Goal: Leave review/rating

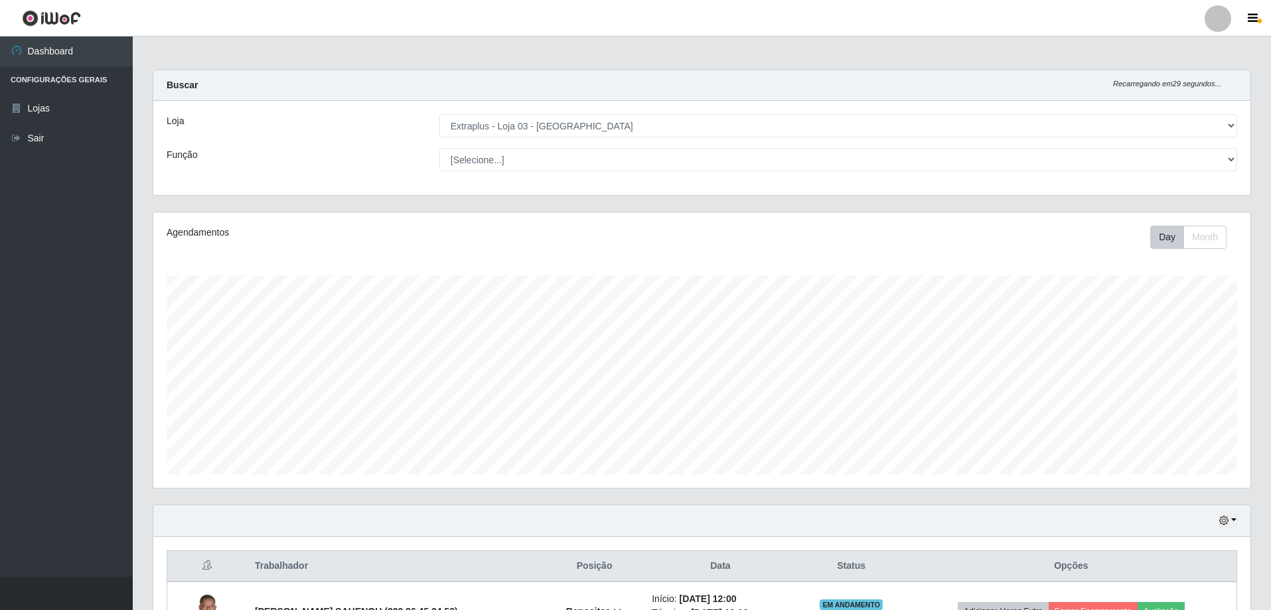
select select "468"
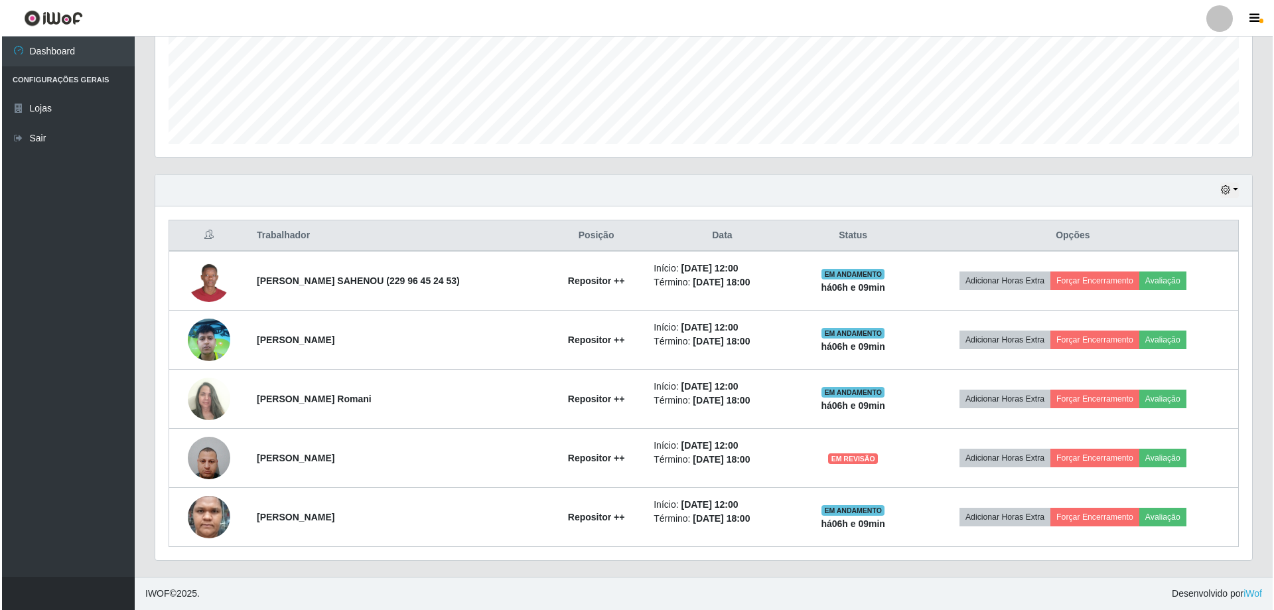
scroll to position [275, 1097]
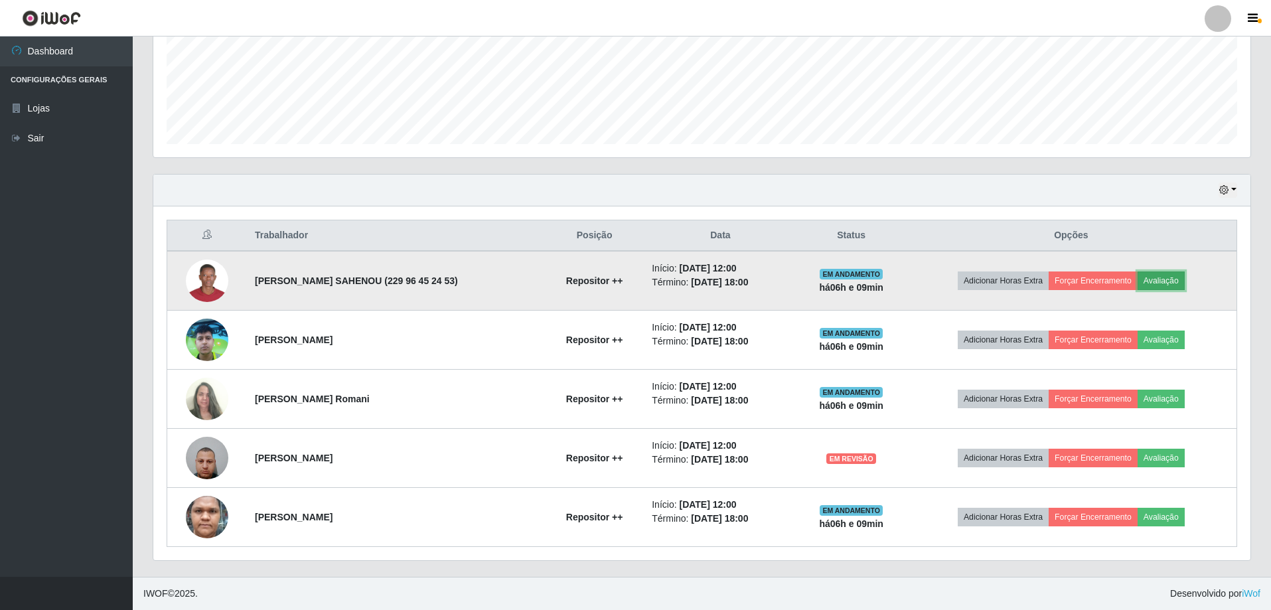
click at [1156, 276] on button "Avaliação" at bounding box center [1161, 280] width 47 height 19
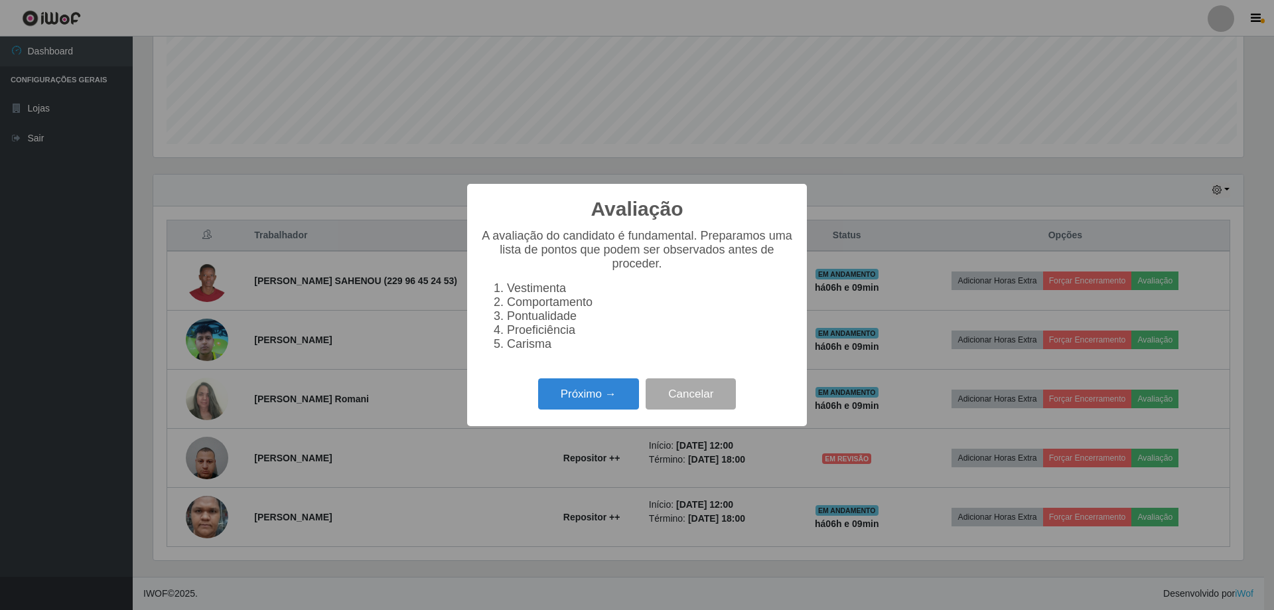
scroll to position [275, 1091]
click at [601, 404] on button "Próximo →" at bounding box center [588, 393] width 101 height 31
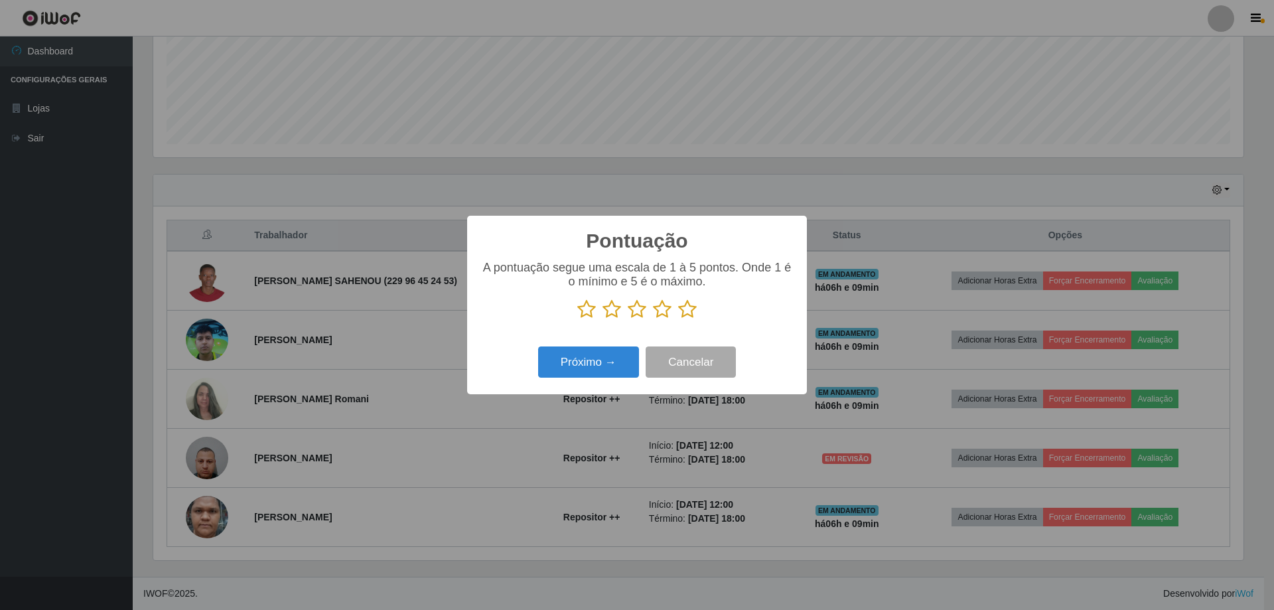
scroll to position [663522, 662707]
click at [634, 313] on icon at bounding box center [637, 309] width 19 height 20
click at [628, 319] on input "radio" at bounding box center [628, 319] width 0 height 0
click at [599, 365] on button "Próximo →" at bounding box center [588, 362] width 101 height 31
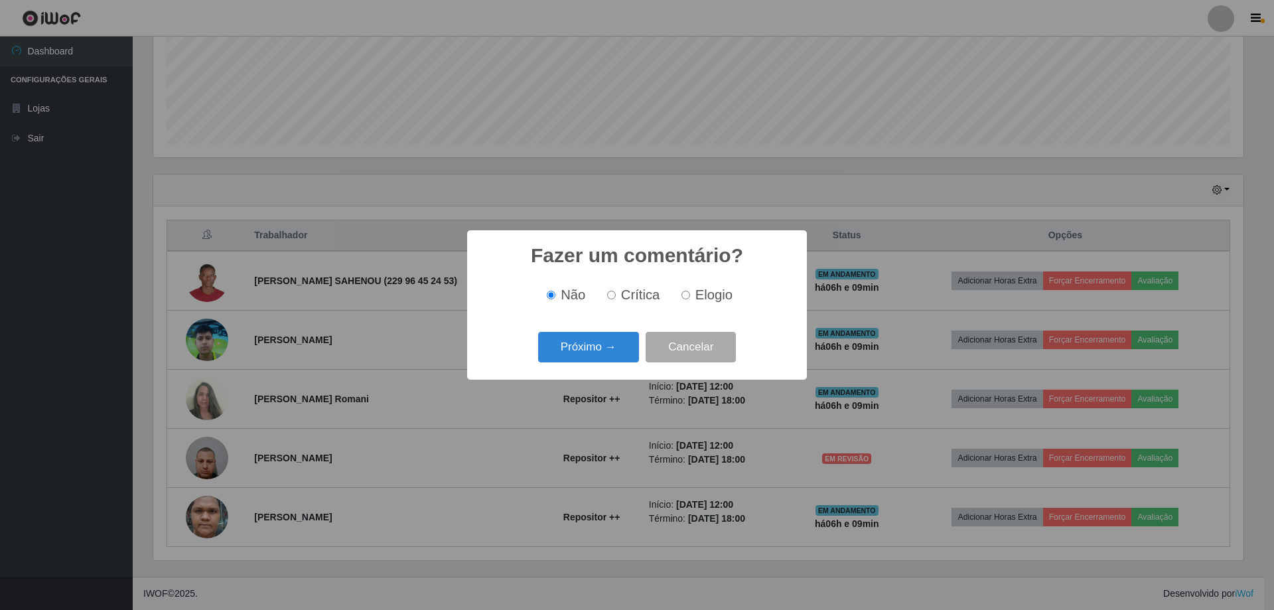
click at [616, 296] on input "Crítica" at bounding box center [611, 295] width 9 height 9
radio input "true"
click at [617, 347] on button "Próximo →" at bounding box center [588, 347] width 101 height 31
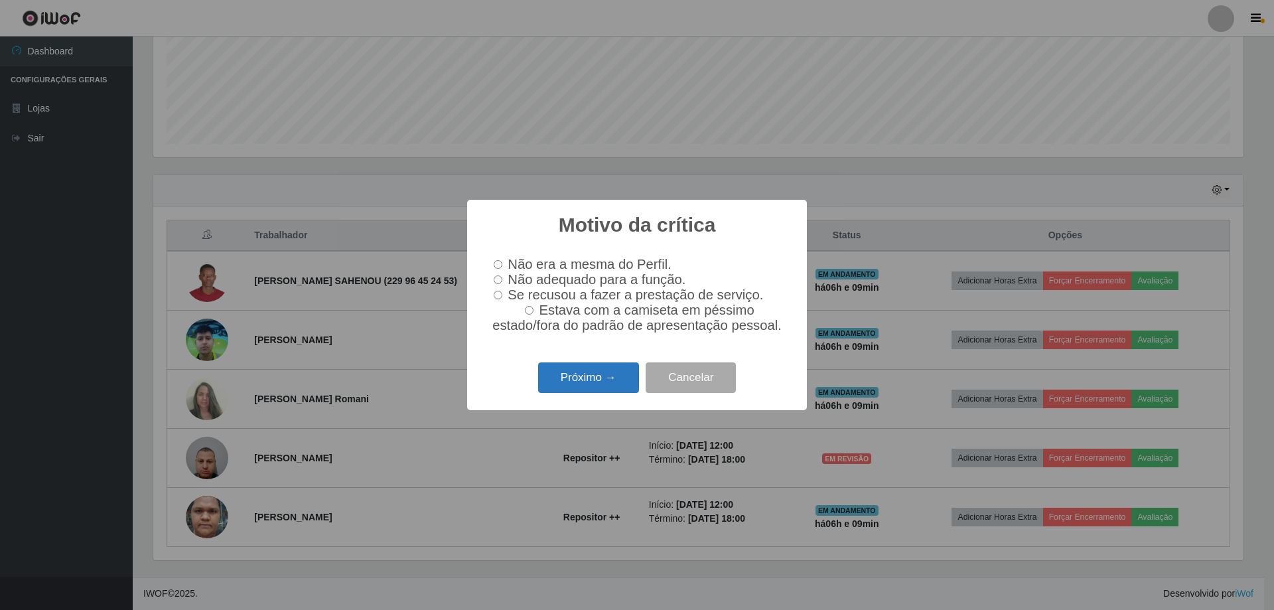
click at [598, 380] on button "Próximo →" at bounding box center [588, 377] width 101 height 31
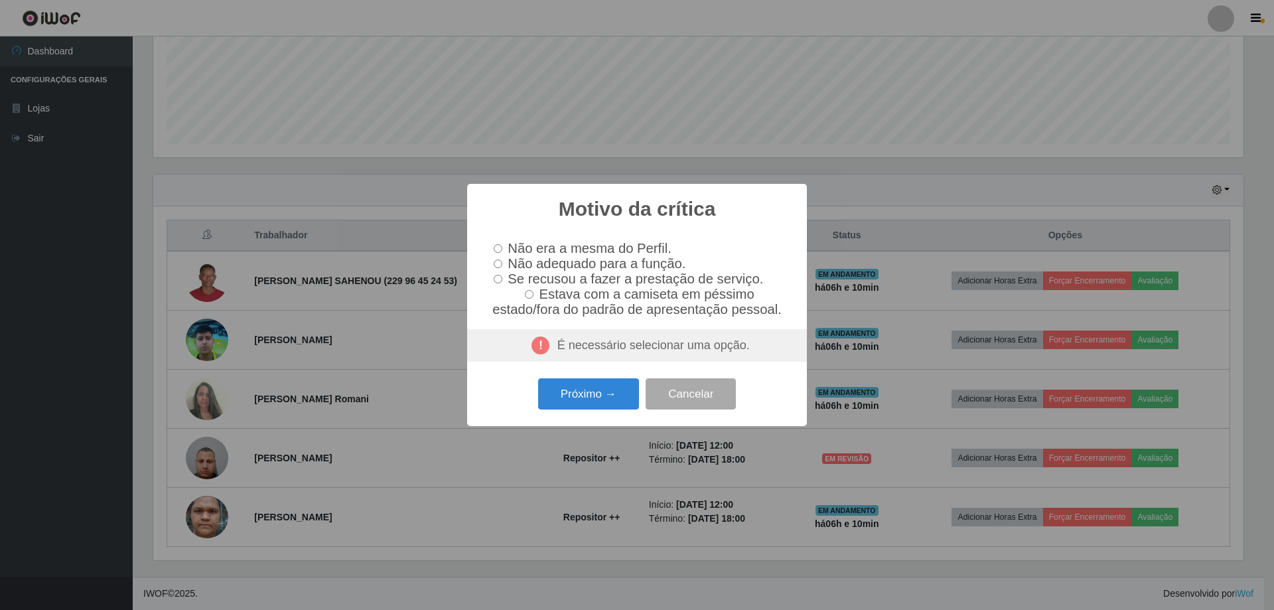
drag, startPoint x: 499, startPoint y: 266, endPoint x: 540, endPoint y: 323, distance: 70.4
click at [499, 266] on input "Não adequado para a função." at bounding box center [498, 264] width 9 height 9
radio input "true"
click at [598, 403] on button "Próximo →" at bounding box center [588, 393] width 101 height 31
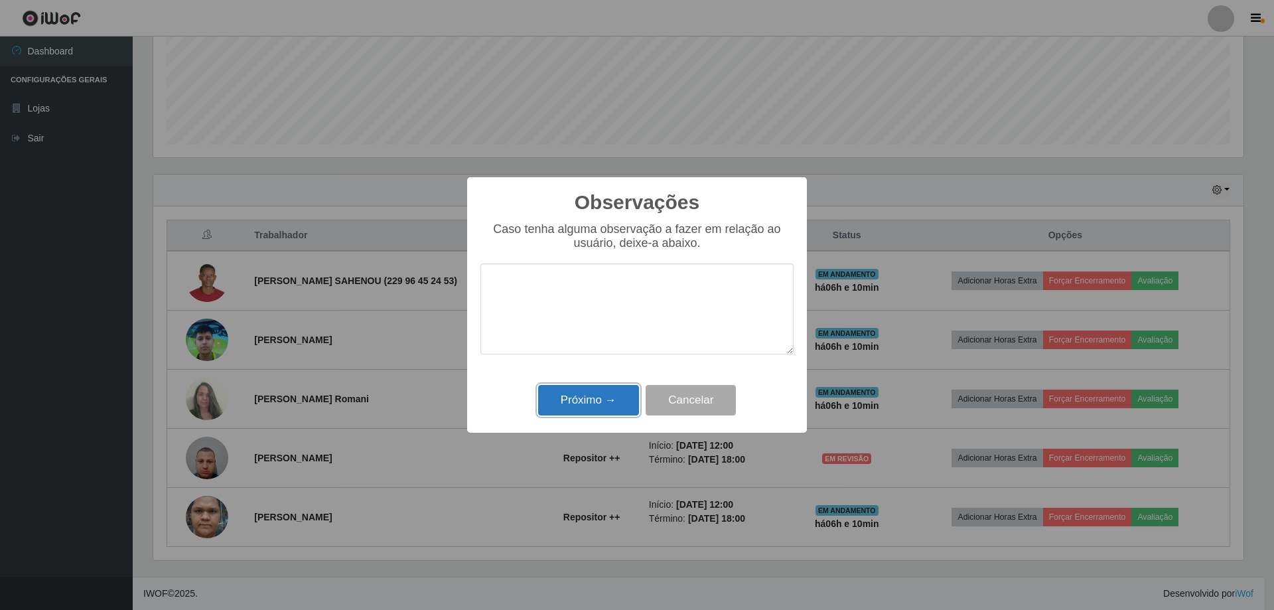
click at [597, 410] on button "Próximo →" at bounding box center [588, 400] width 101 height 31
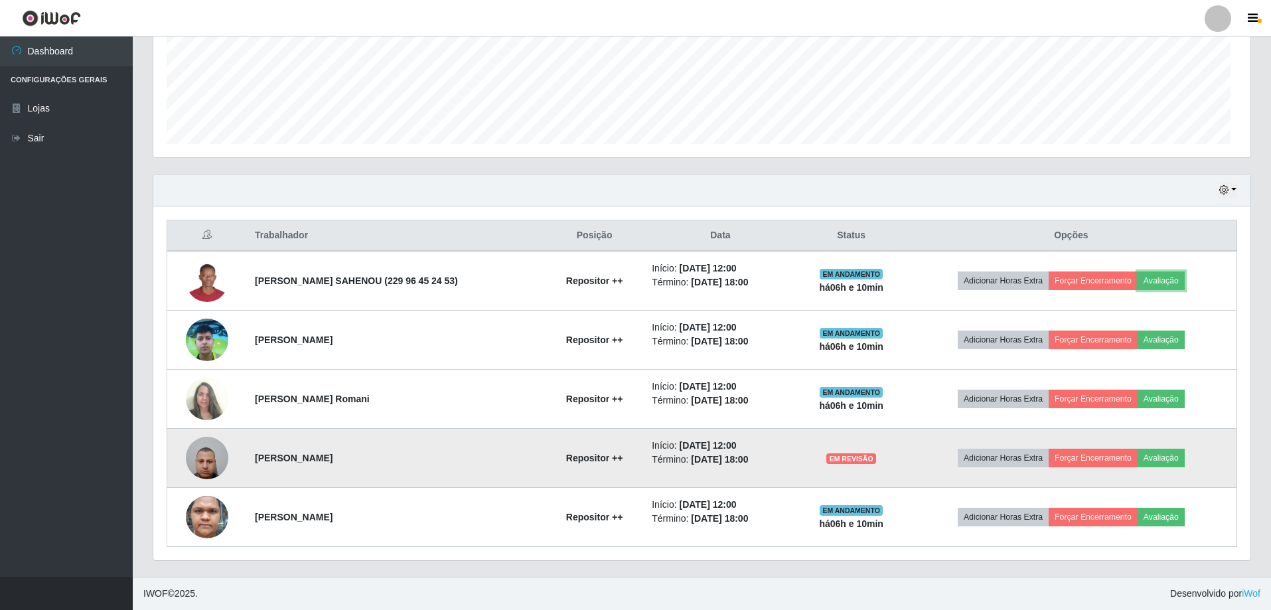
scroll to position [275, 1097]
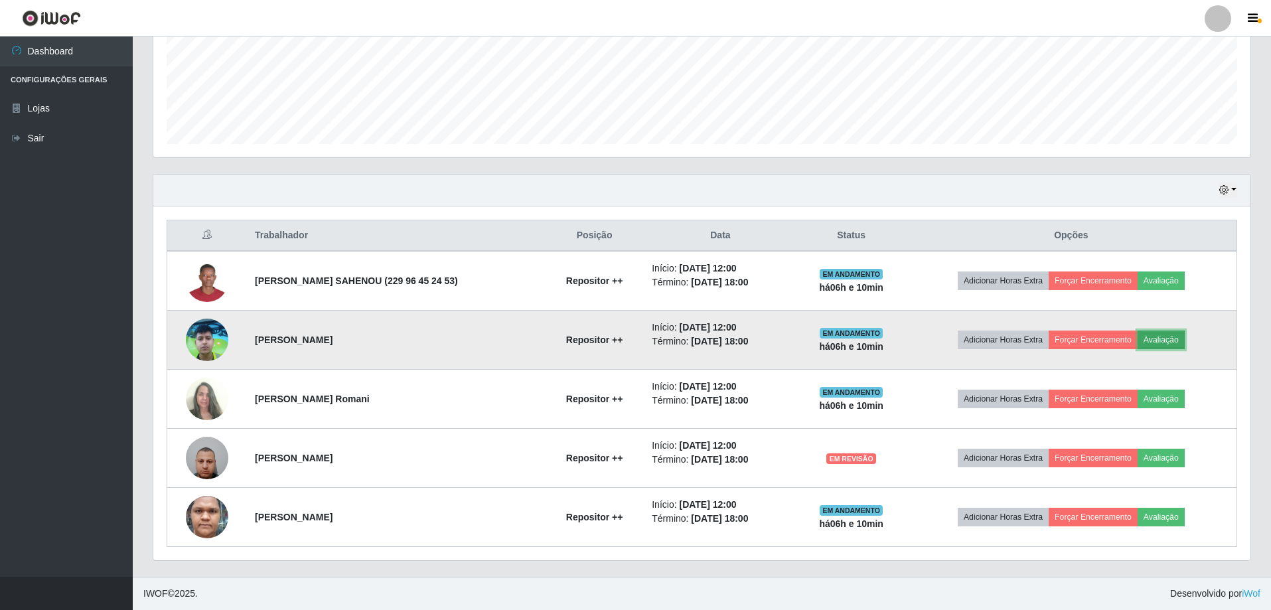
click at [1163, 340] on button "Avaliação" at bounding box center [1161, 340] width 47 height 19
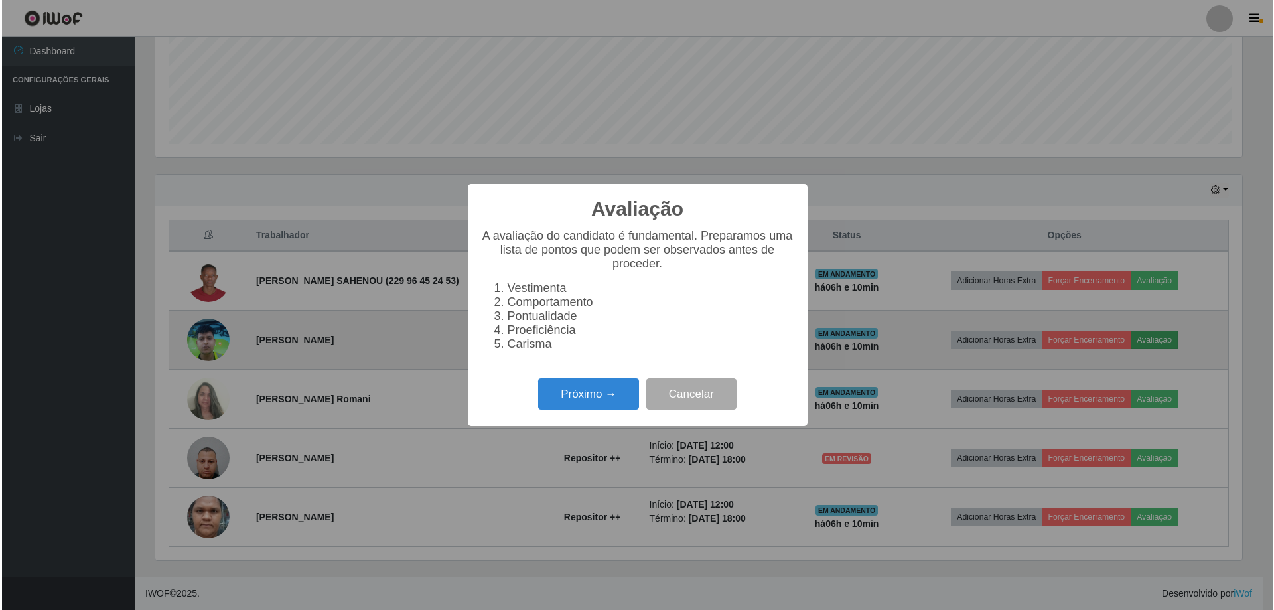
scroll to position [275, 1091]
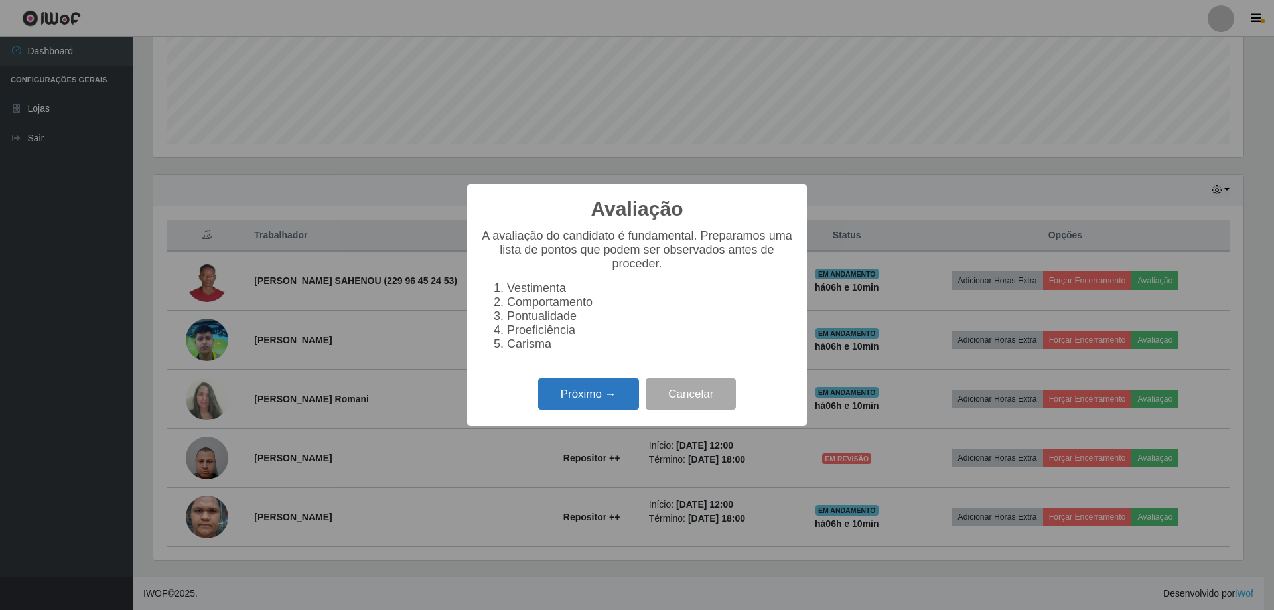
click at [595, 398] on button "Próximo →" at bounding box center [588, 393] width 101 height 31
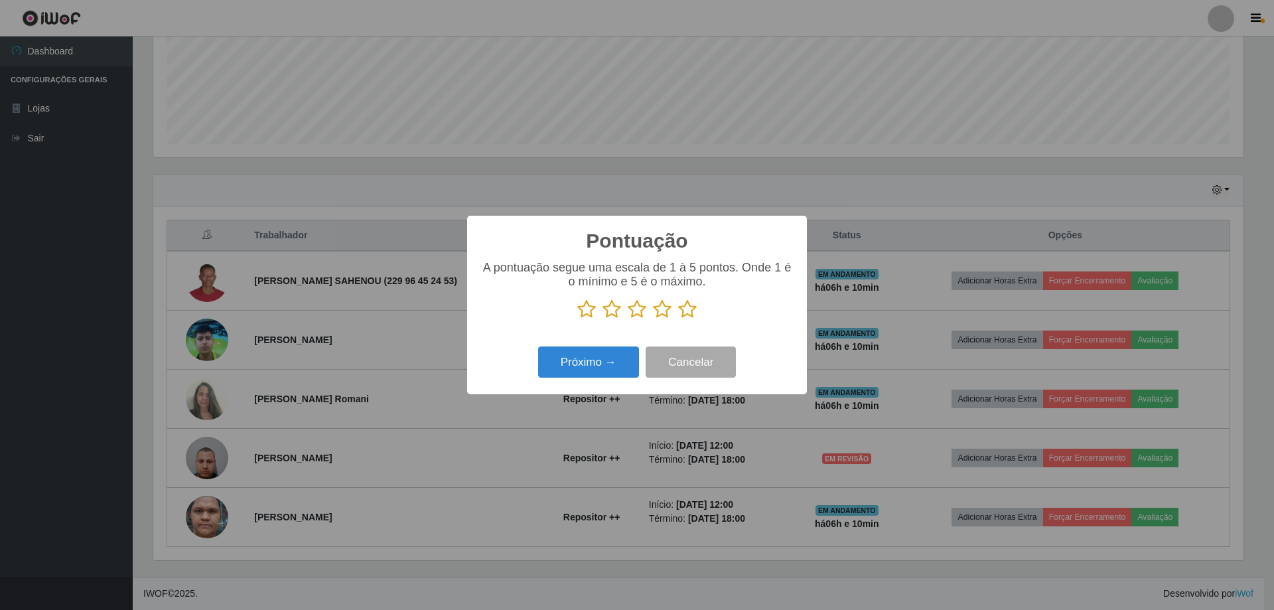
scroll to position [663522, 662707]
click at [687, 313] on icon at bounding box center [687, 309] width 19 height 20
click at [678, 319] on input "radio" at bounding box center [678, 319] width 0 height 0
click at [598, 370] on button "Próximo →" at bounding box center [588, 362] width 101 height 31
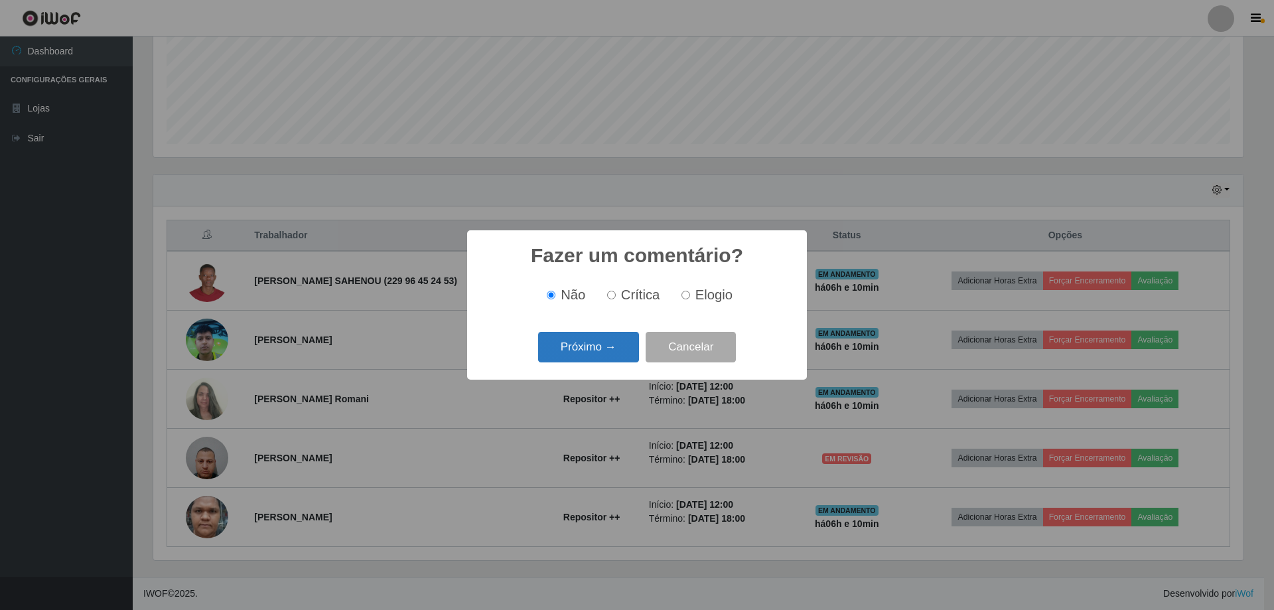
click at [607, 347] on button "Próximo →" at bounding box center [588, 347] width 101 height 31
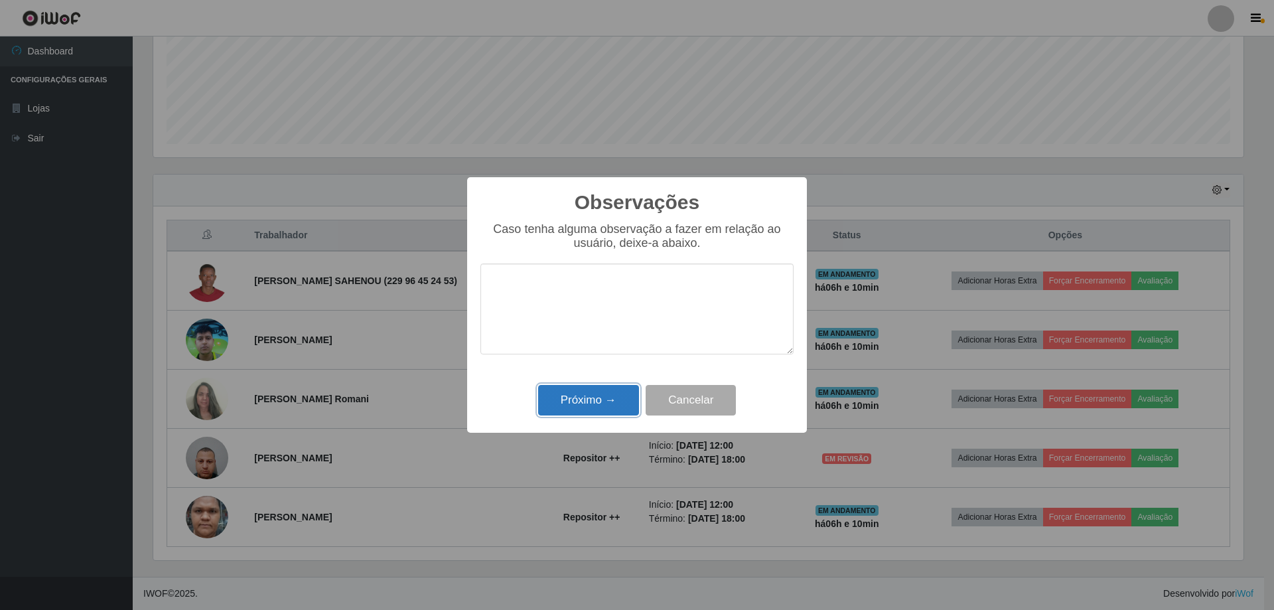
click at [577, 409] on button "Próximo →" at bounding box center [588, 400] width 101 height 31
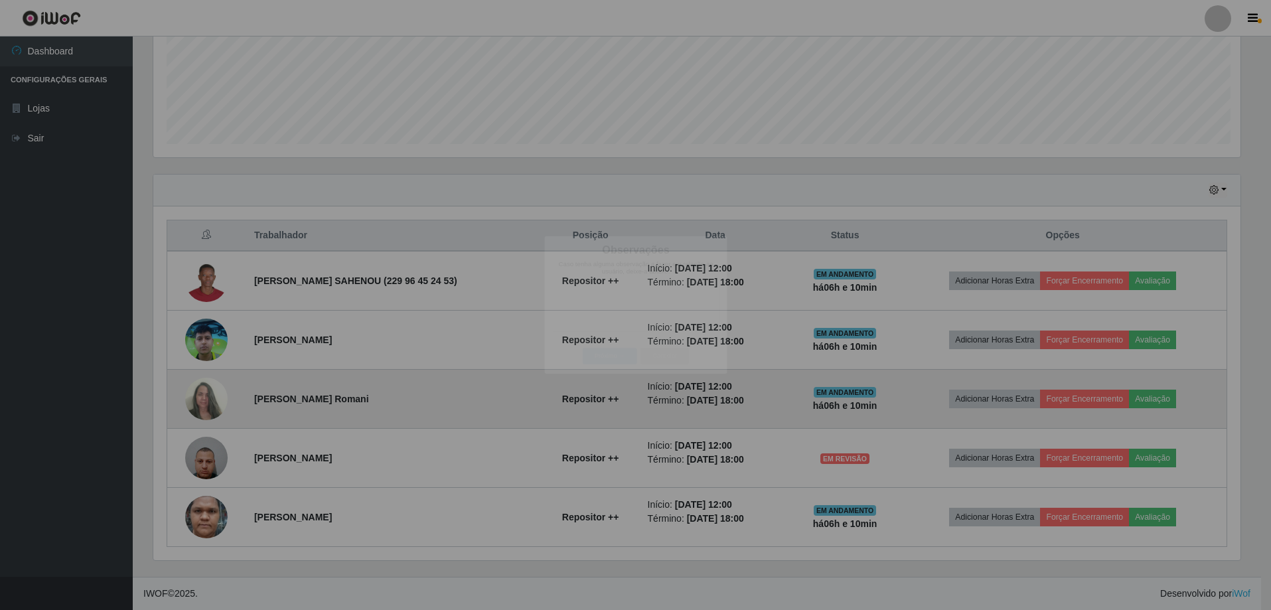
scroll to position [275, 1097]
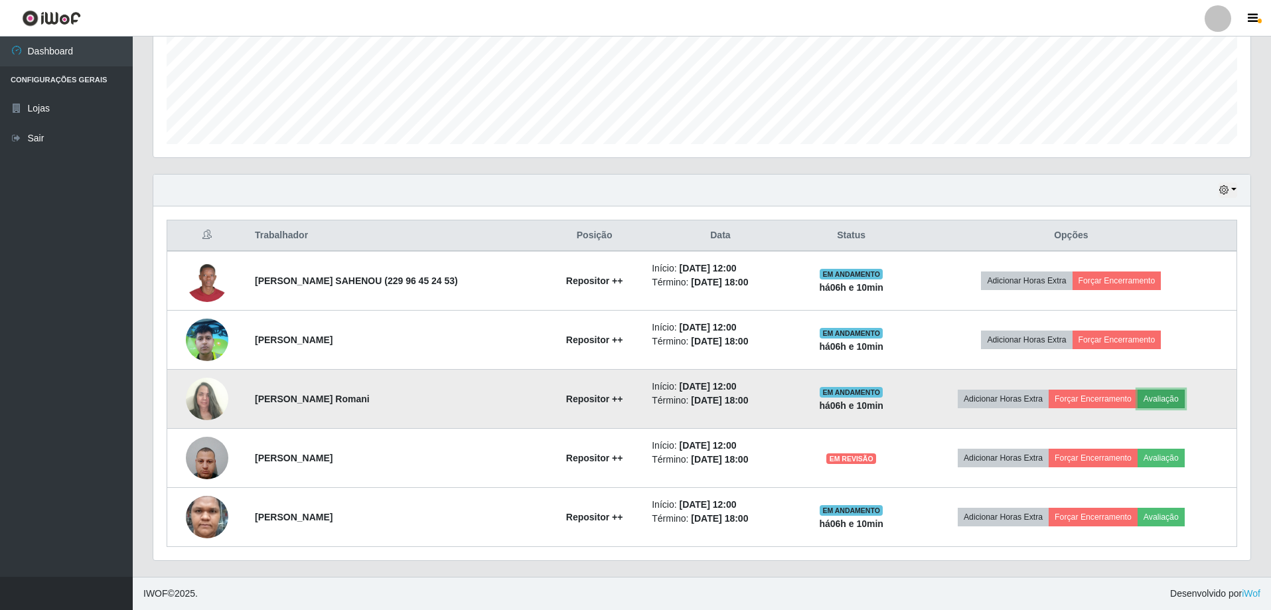
click at [1164, 400] on button "Avaliação" at bounding box center [1161, 399] width 47 height 19
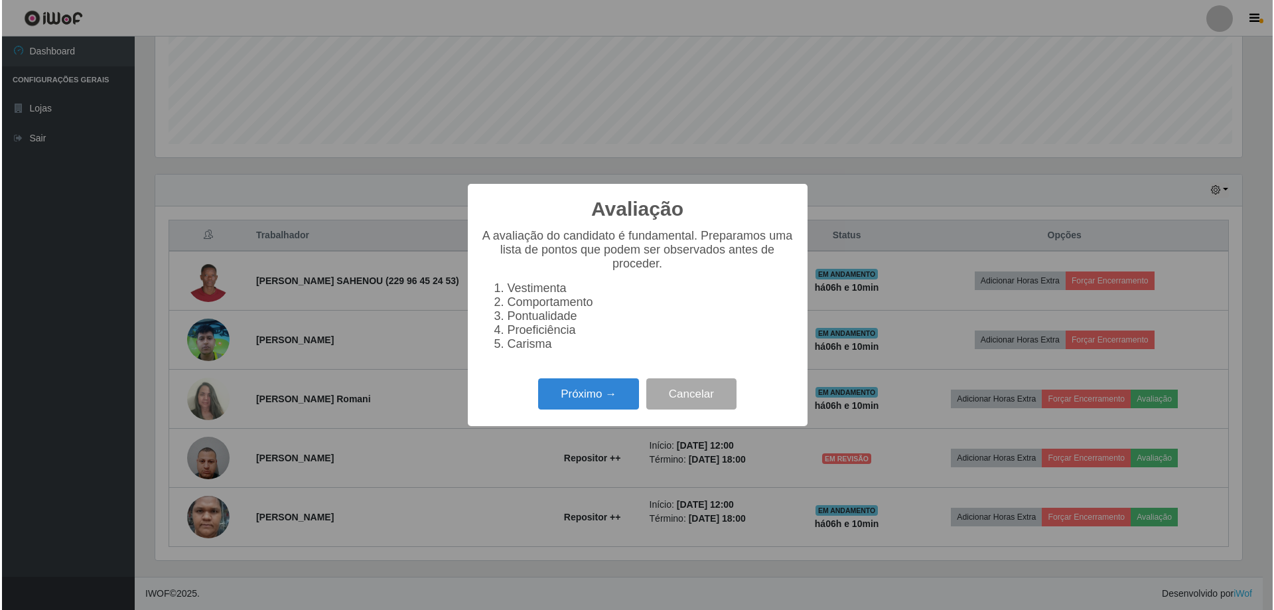
scroll to position [275, 1091]
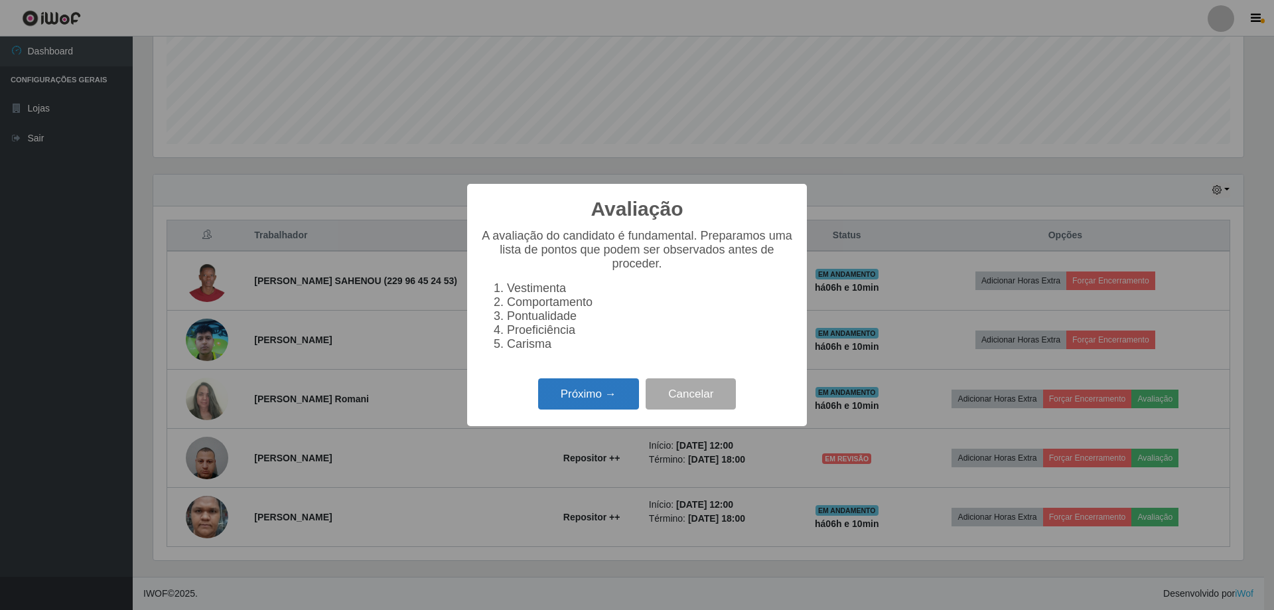
click at [627, 396] on button "Próximo →" at bounding box center [588, 393] width 101 height 31
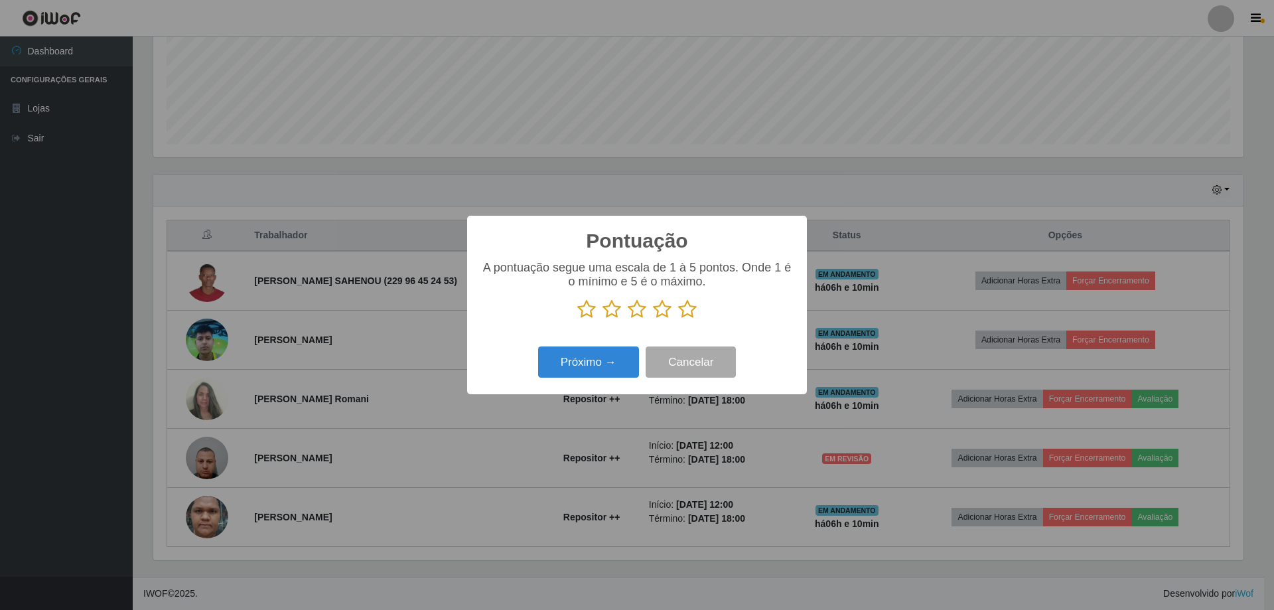
scroll to position [663522, 662707]
click at [689, 313] on icon at bounding box center [687, 309] width 19 height 20
click at [678, 319] on input "radio" at bounding box center [678, 319] width 0 height 0
click at [593, 367] on button "Próximo →" at bounding box center [588, 362] width 101 height 31
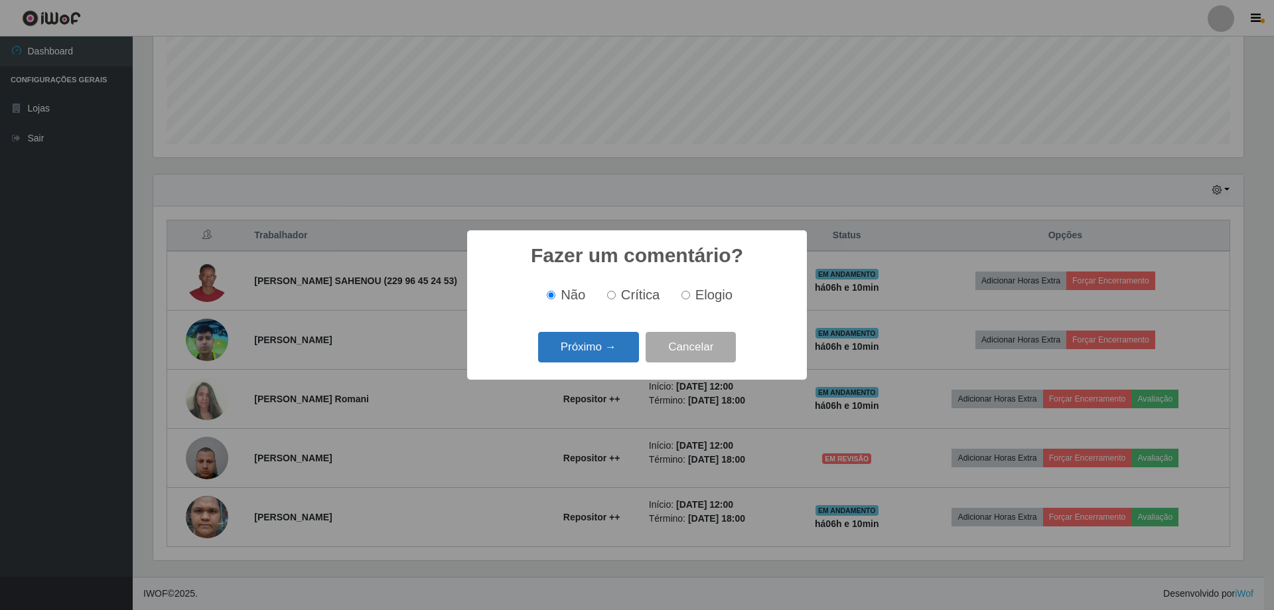
click at [603, 351] on button "Próximo →" at bounding box center [588, 347] width 101 height 31
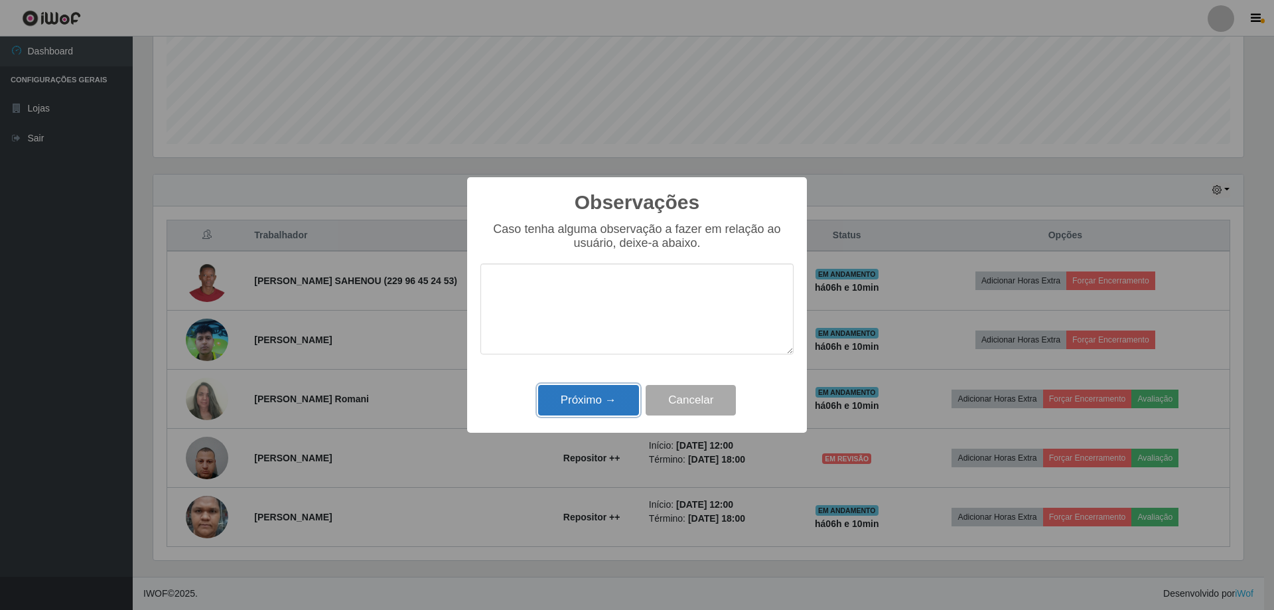
click at [609, 398] on button "Próximo →" at bounding box center [588, 400] width 101 height 31
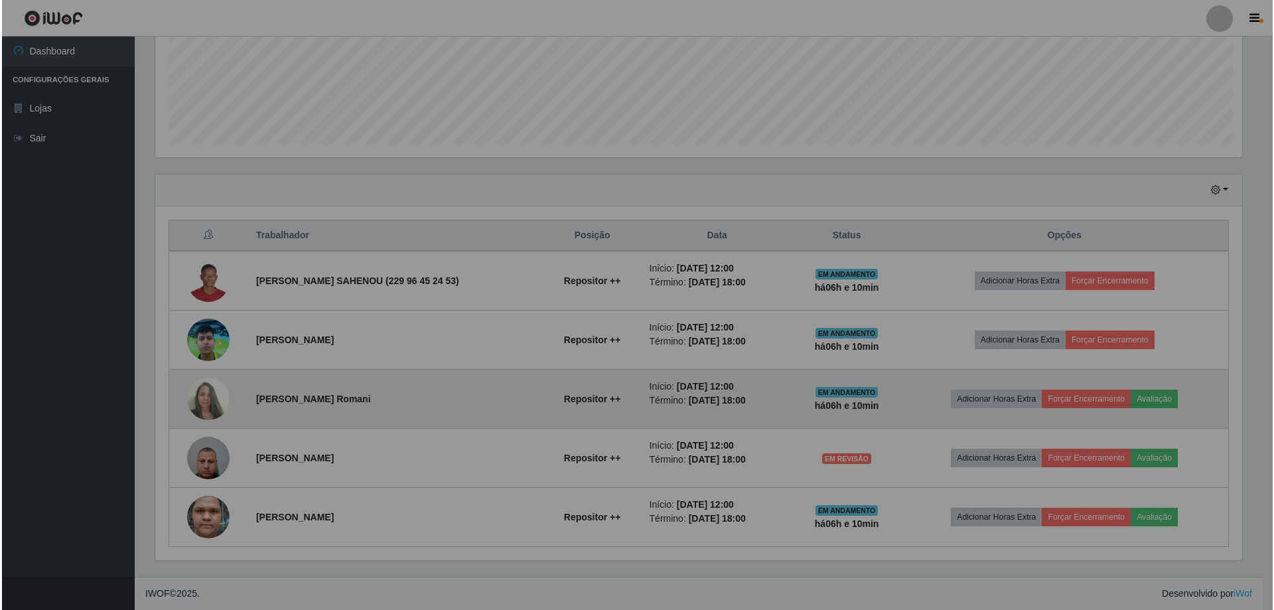
scroll to position [275, 1097]
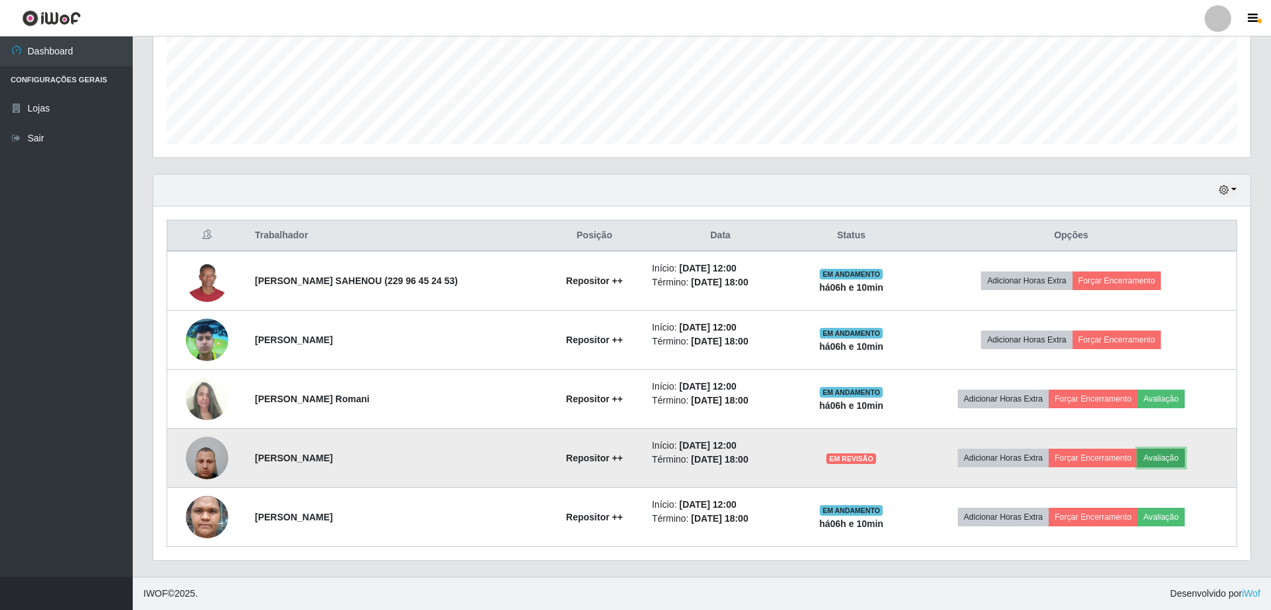
click at [1160, 459] on button "Avaliação" at bounding box center [1161, 458] width 47 height 19
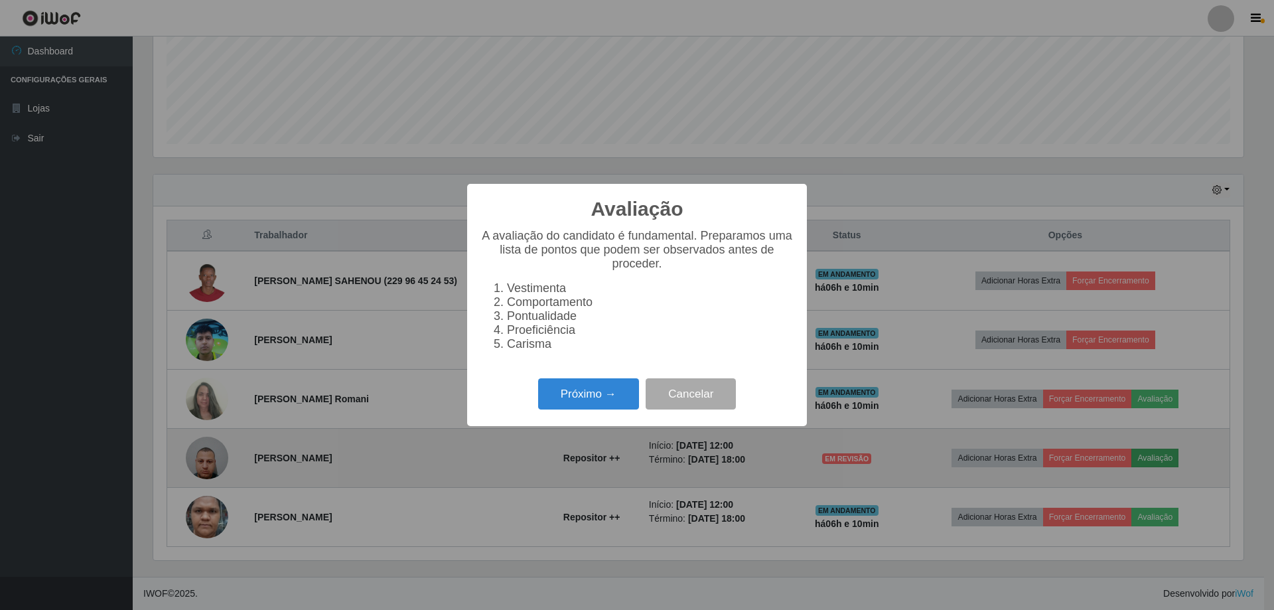
scroll to position [275, 1091]
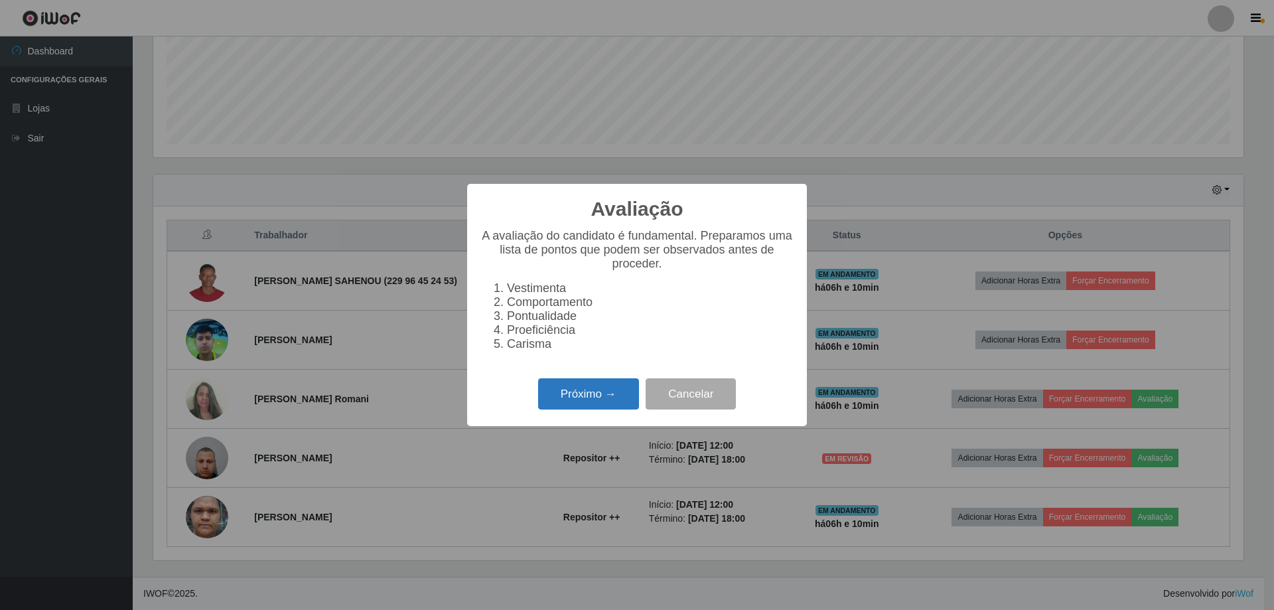
click at [583, 400] on button "Próximo →" at bounding box center [588, 393] width 101 height 31
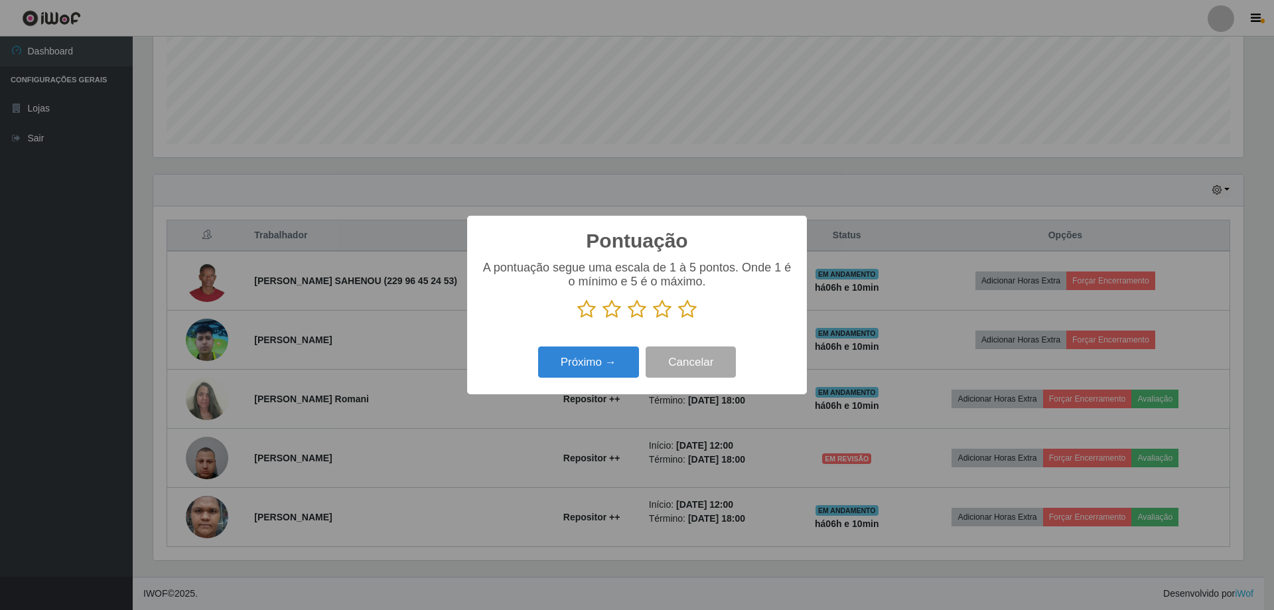
click at [685, 318] on icon at bounding box center [687, 309] width 19 height 20
click at [678, 319] on input "radio" at bounding box center [678, 319] width 0 height 0
click at [591, 366] on button "Próximo →" at bounding box center [588, 362] width 101 height 31
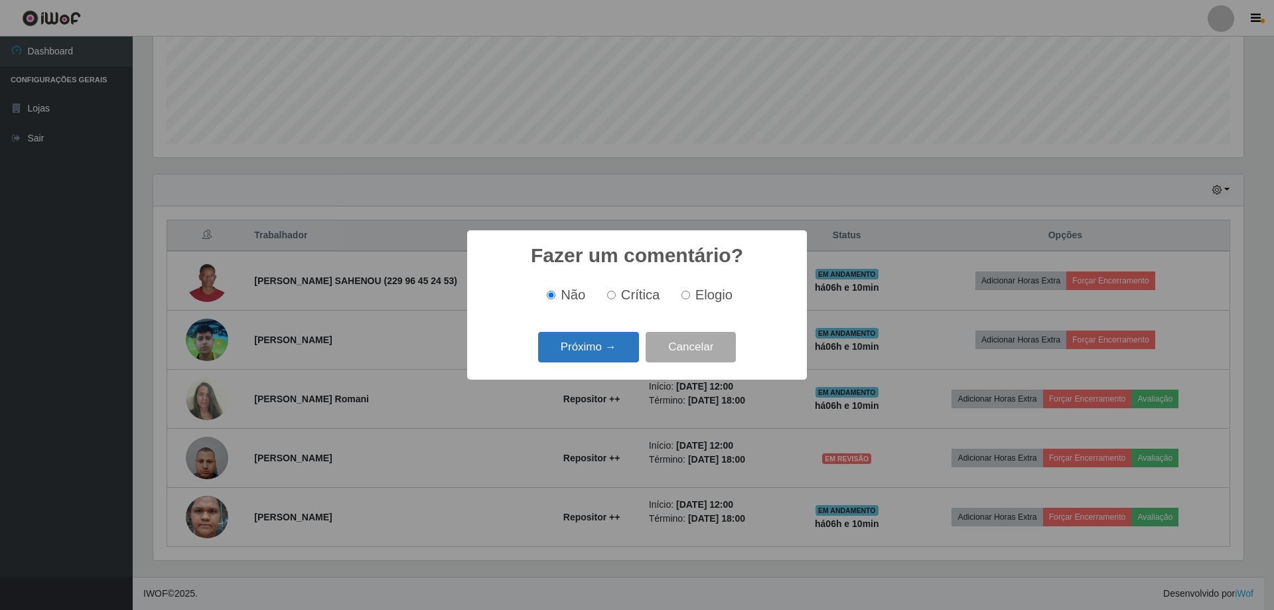
click at [616, 362] on button "Próximo →" at bounding box center [588, 347] width 101 height 31
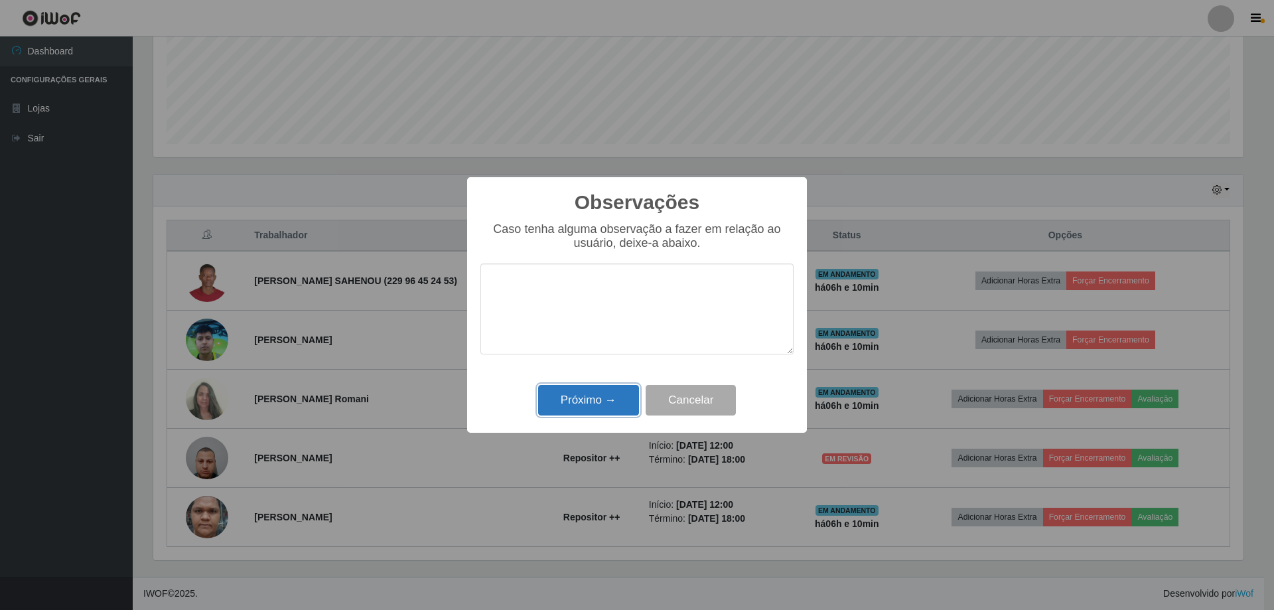
click at [563, 396] on button "Próximo →" at bounding box center [588, 400] width 101 height 31
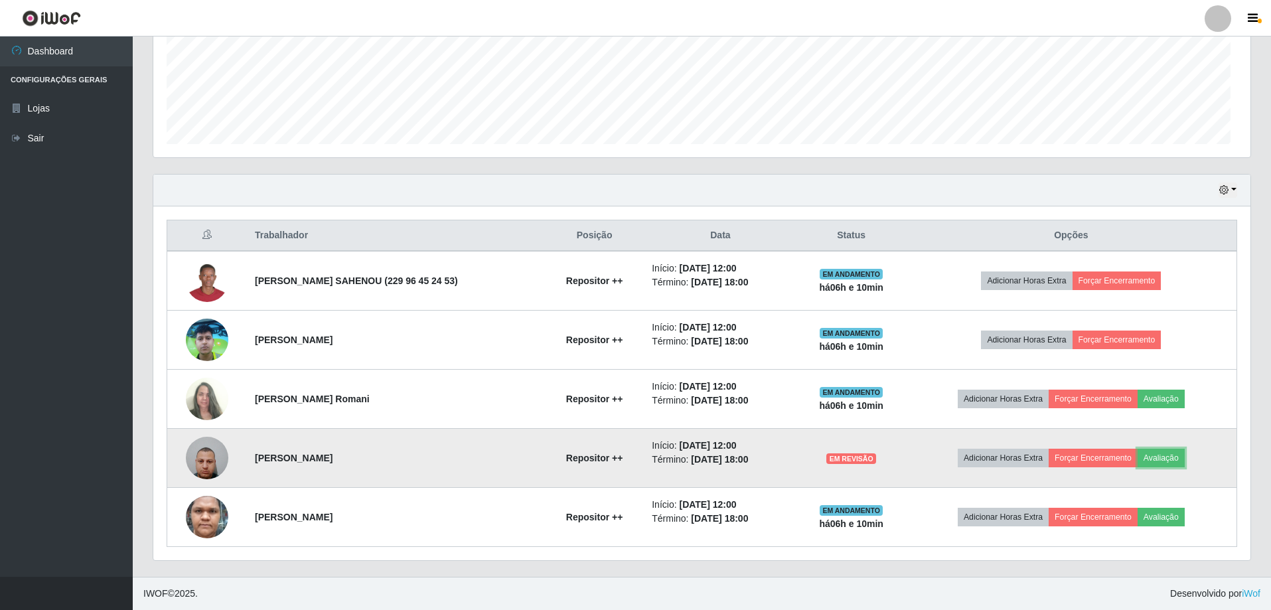
scroll to position [275, 1097]
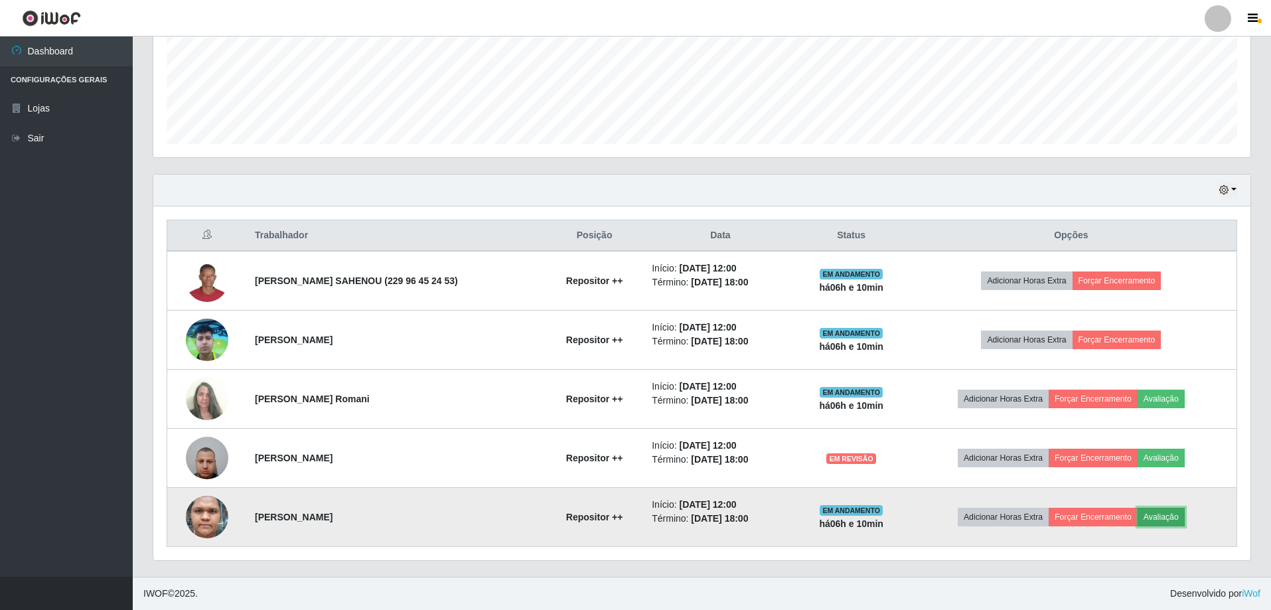
click at [1168, 517] on button "Avaliação" at bounding box center [1161, 517] width 47 height 19
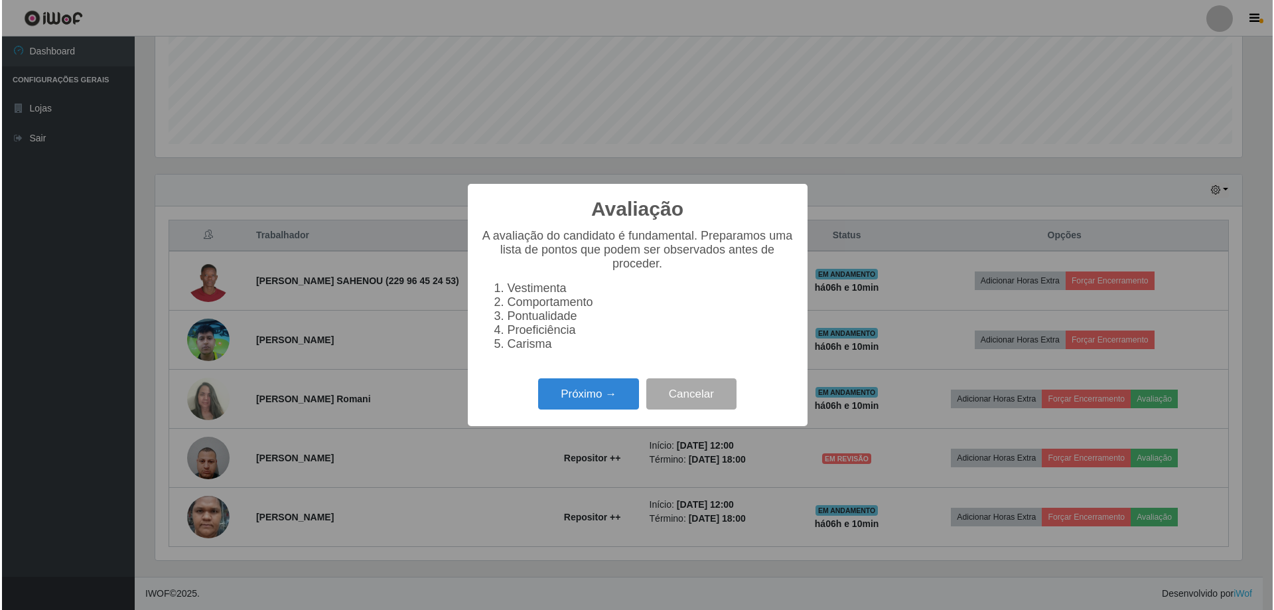
scroll to position [275, 1091]
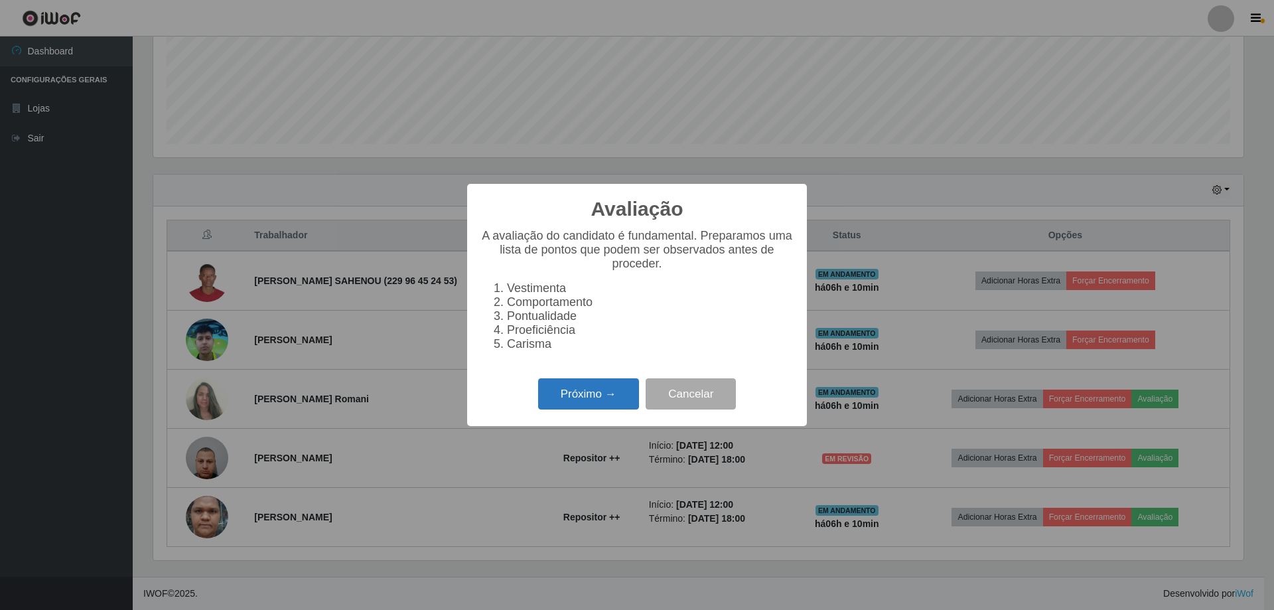
click at [599, 409] on button "Próximo →" at bounding box center [588, 393] width 101 height 31
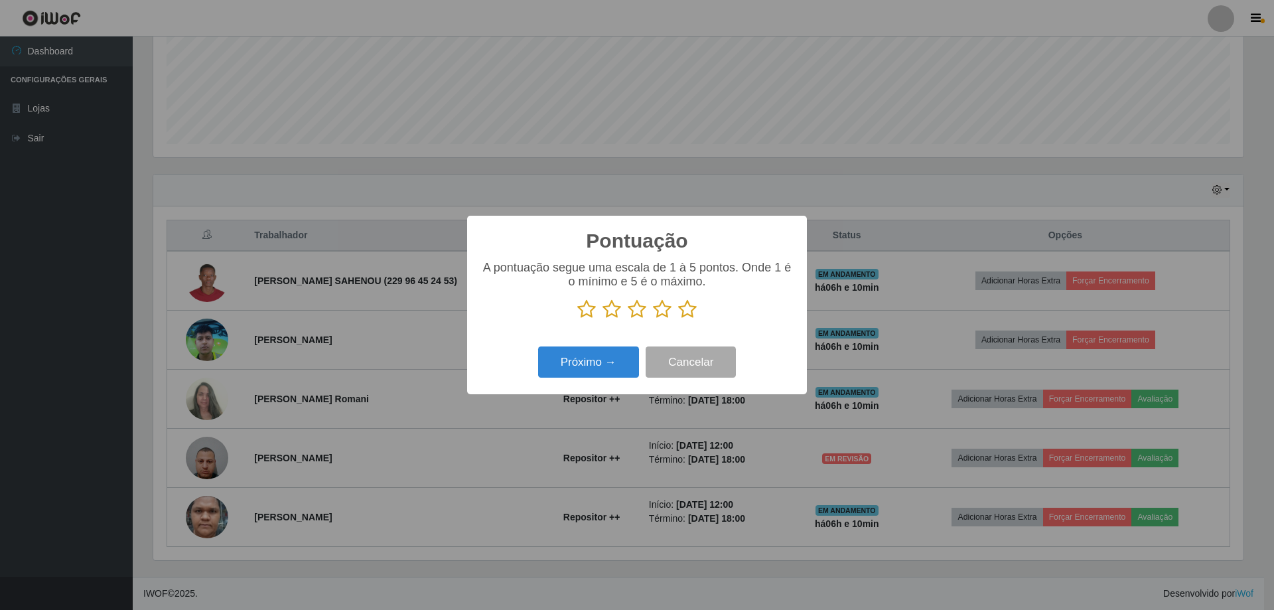
click at [684, 319] on icon at bounding box center [687, 309] width 19 height 20
click at [678, 319] on input "radio" at bounding box center [678, 319] width 0 height 0
click at [587, 360] on button "Próximo →" at bounding box center [588, 362] width 101 height 31
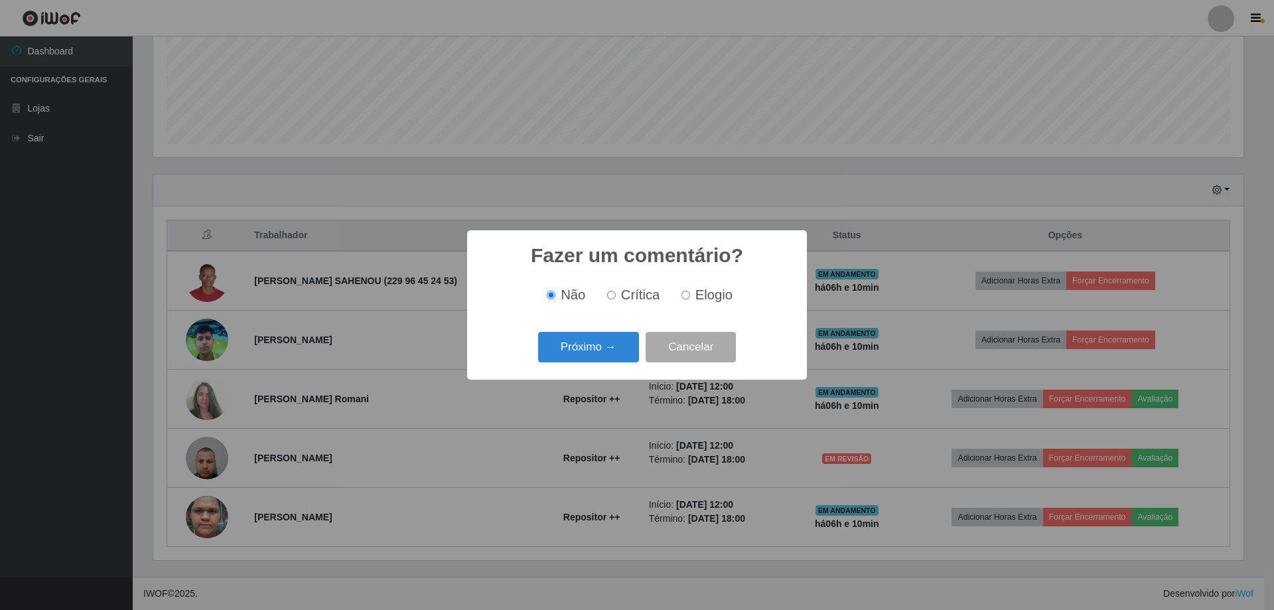
click at [599, 365] on div "Próximo → Cancelar" at bounding box center [637, 347] width 313 height 38
click at [599, 363] on button "Próximo →" at bounding box center [588, 347] width 101 height 31
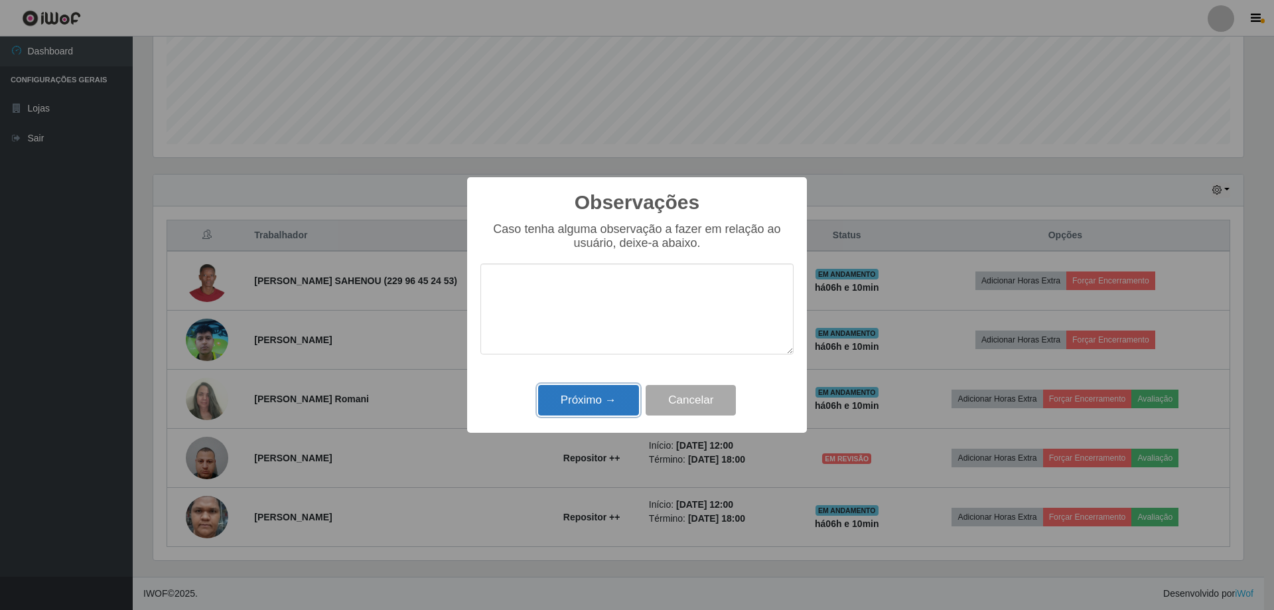
click at [589, 398] on button "Próximo →" at bounding box center [588, 400] width 101 height 31
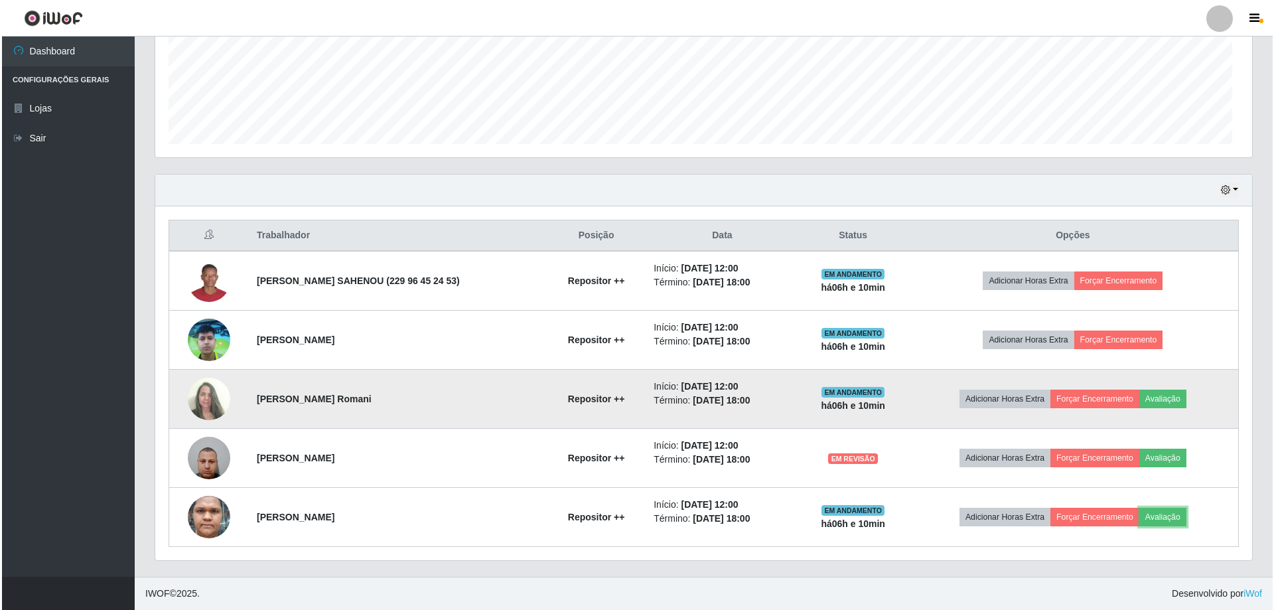
scroll to position [275, 1097]
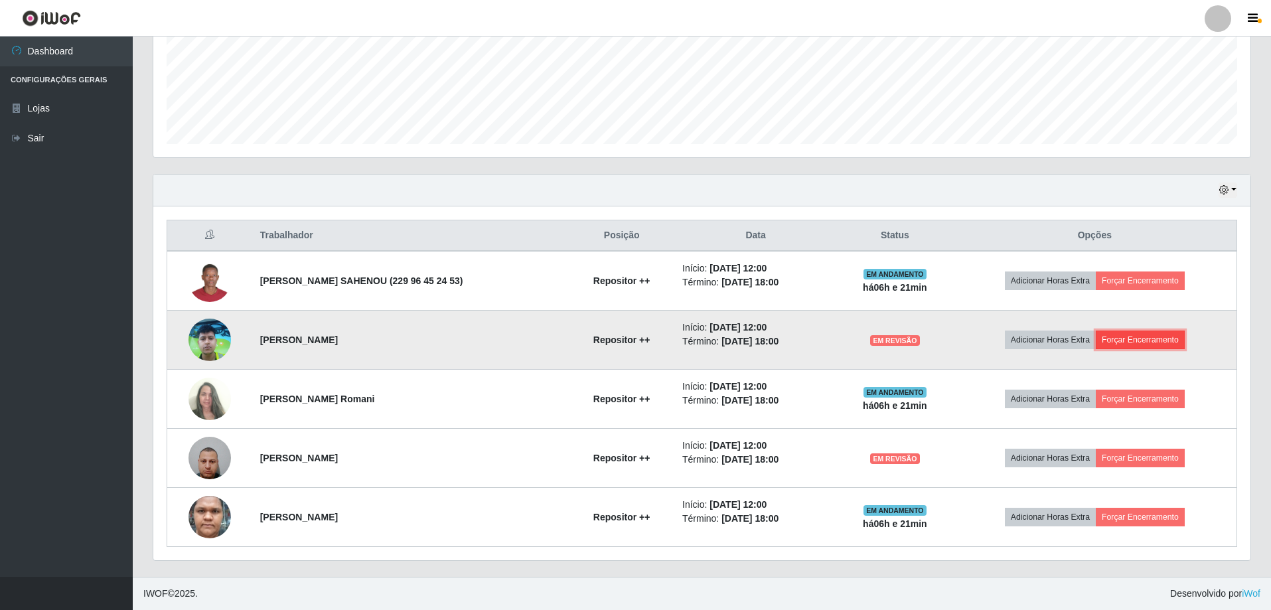
click at [1140, 342] on button "Forçar Encerramento" at bounding box center [1140, 340] width 89 height 19
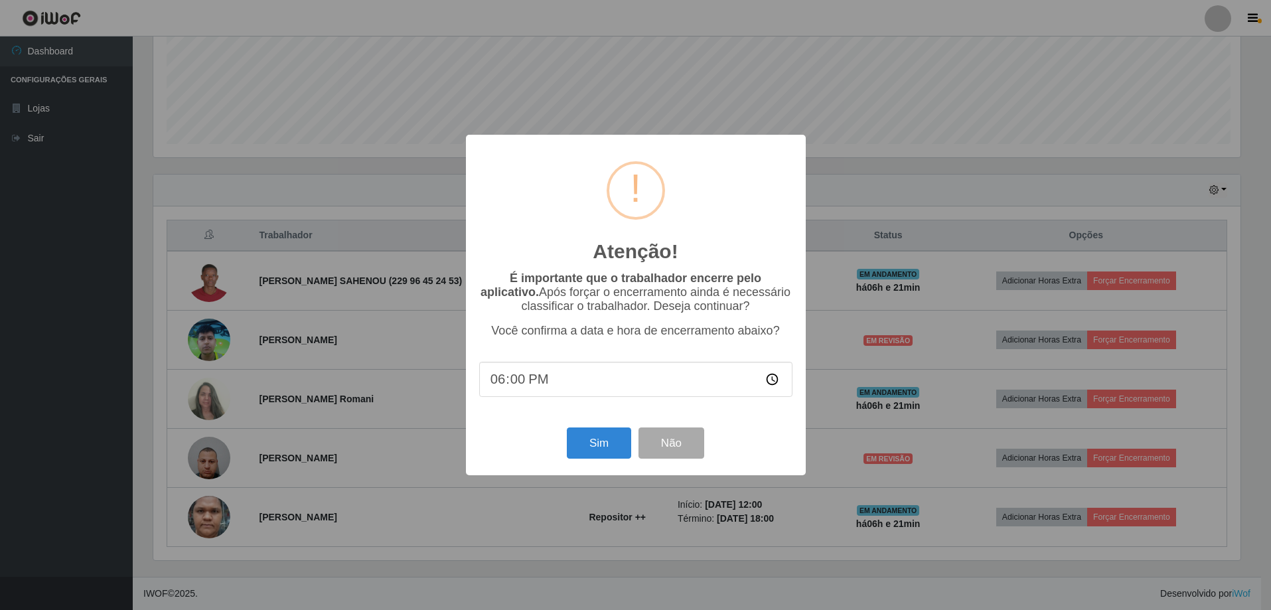
scroll to position [275, 1091]
click at [599, 445] on button "Sim" at bounding box center [600, 442] width 64 height 31
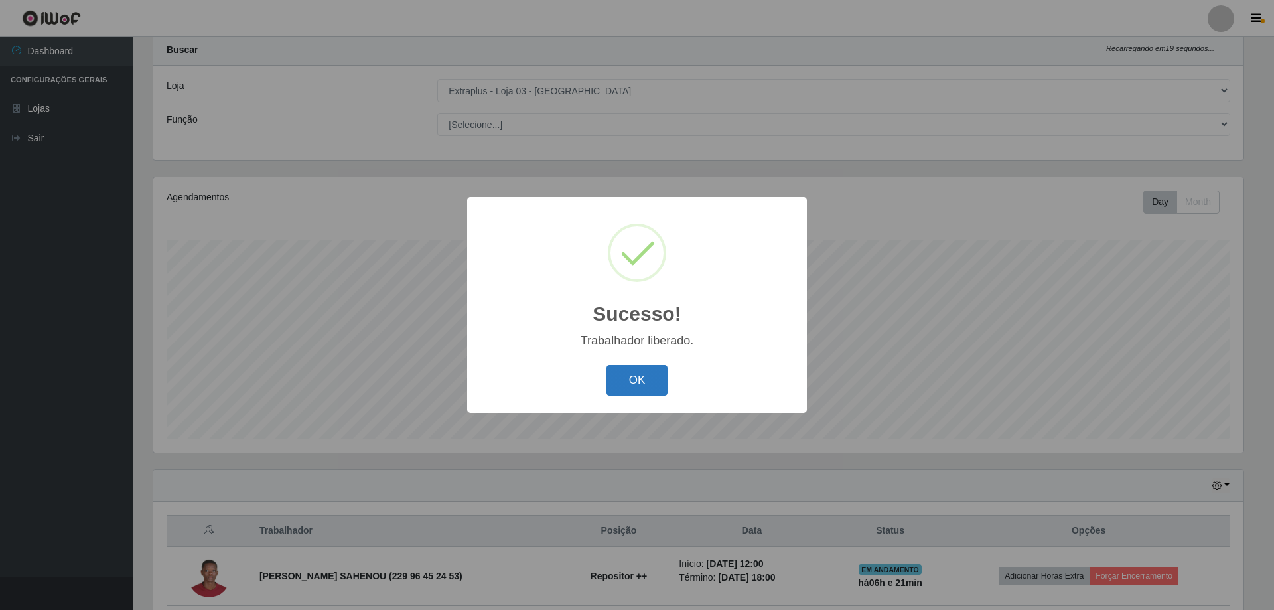
click at [647, 388] on button "OK" at bounding box center [638, 380] width 62 height 31
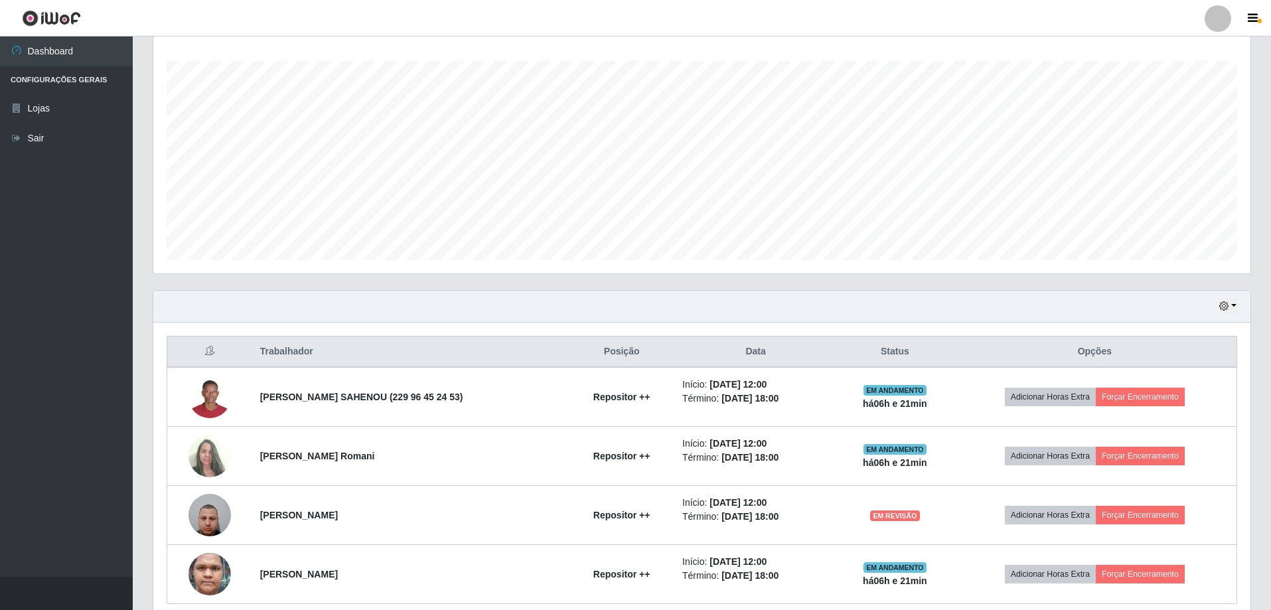
scroll to position [271, 0]
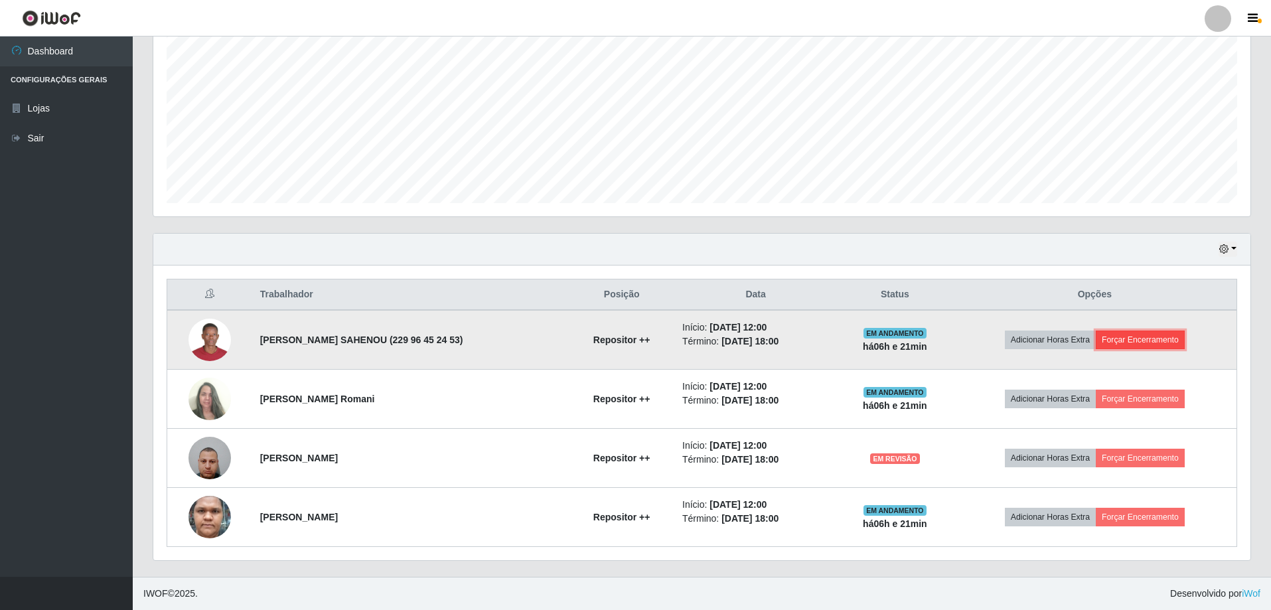
click at [1124, 344] on button "Forçar Encerramento" at bounding box center [1140, 340] width 89 height 19
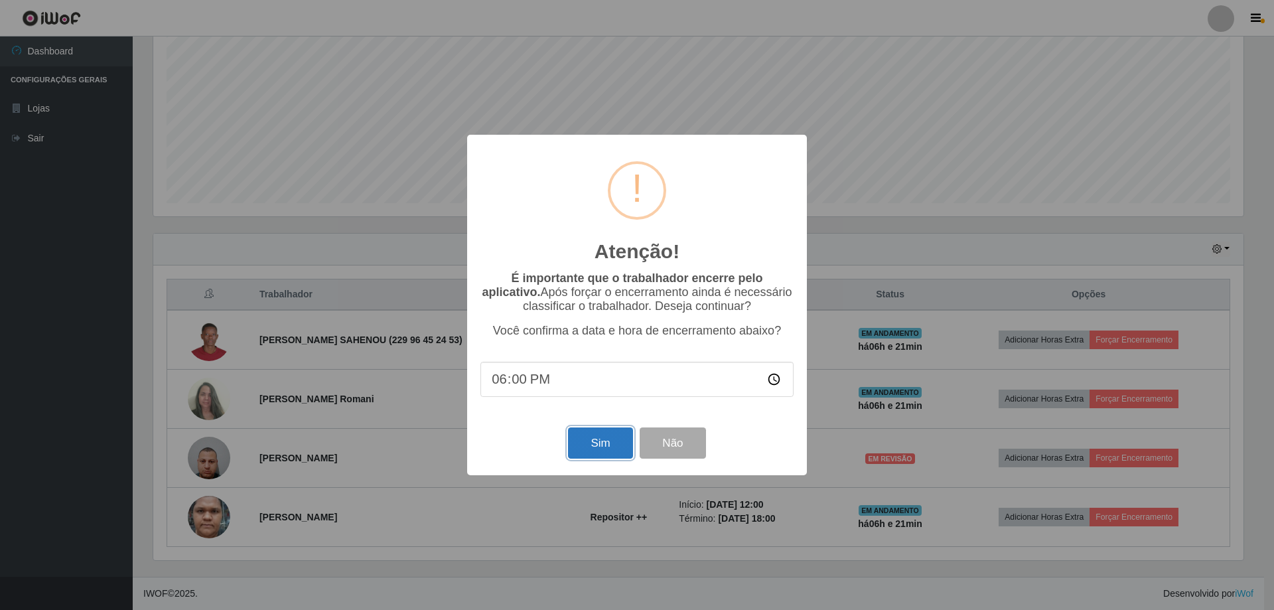
click at [601, 449] on button "Sim" at bounding box center [600, 442] width 64 height 31
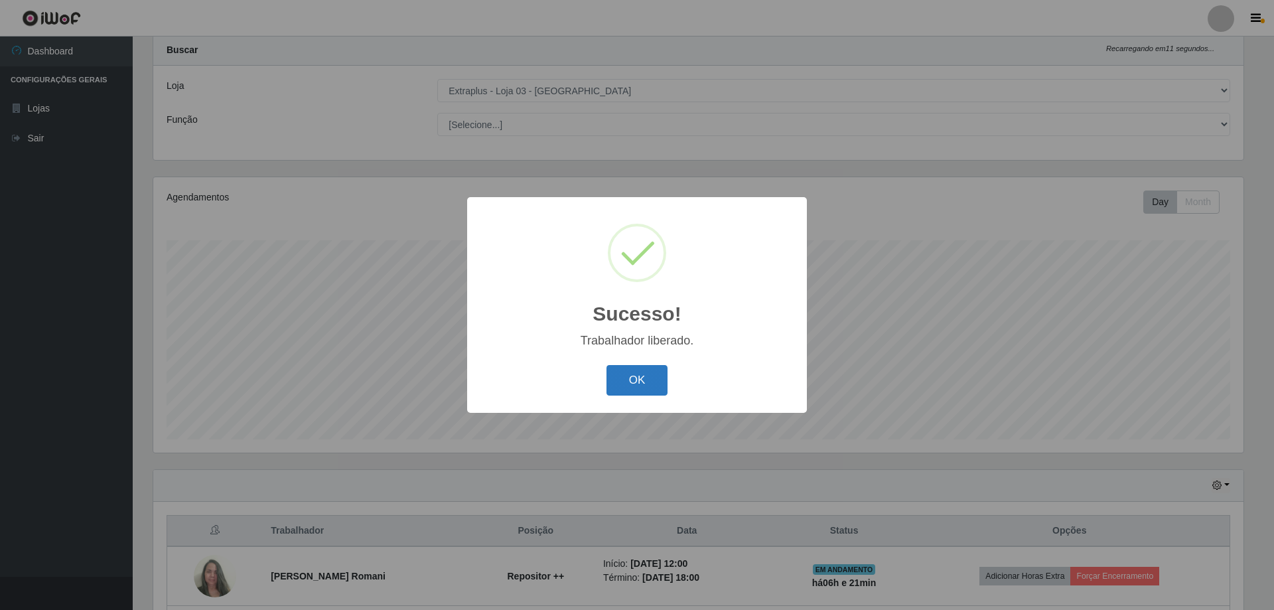
click at [644, 393] on button "OK" at bounding box center [638, 380] width 62 height 31
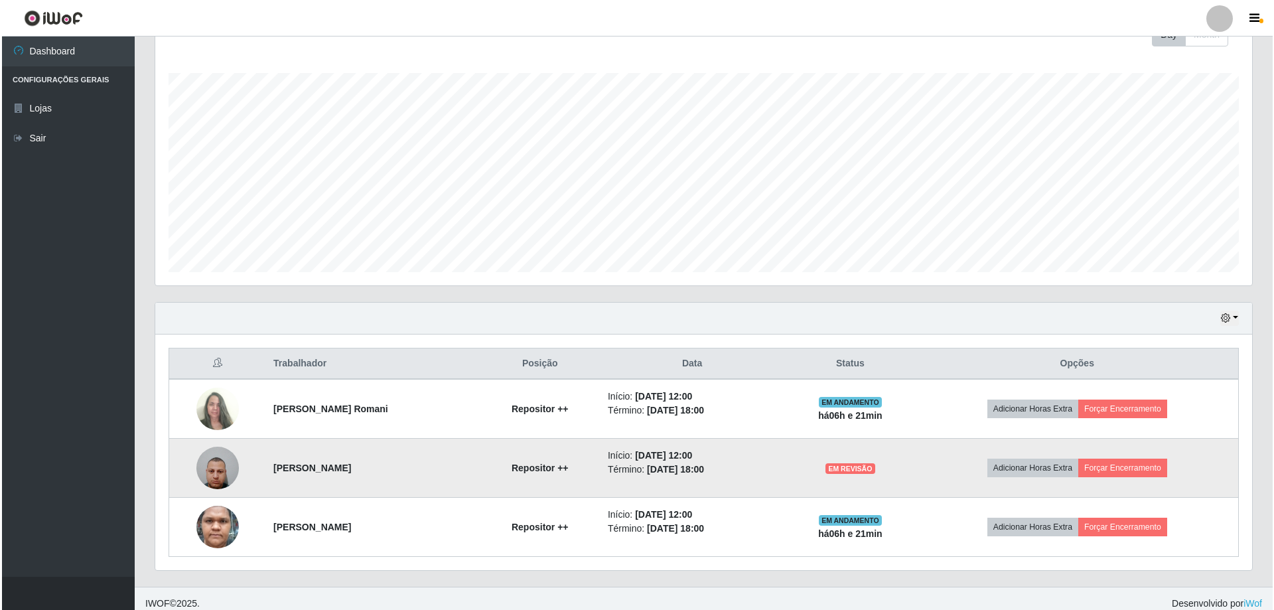
scroll to position [212, 0]
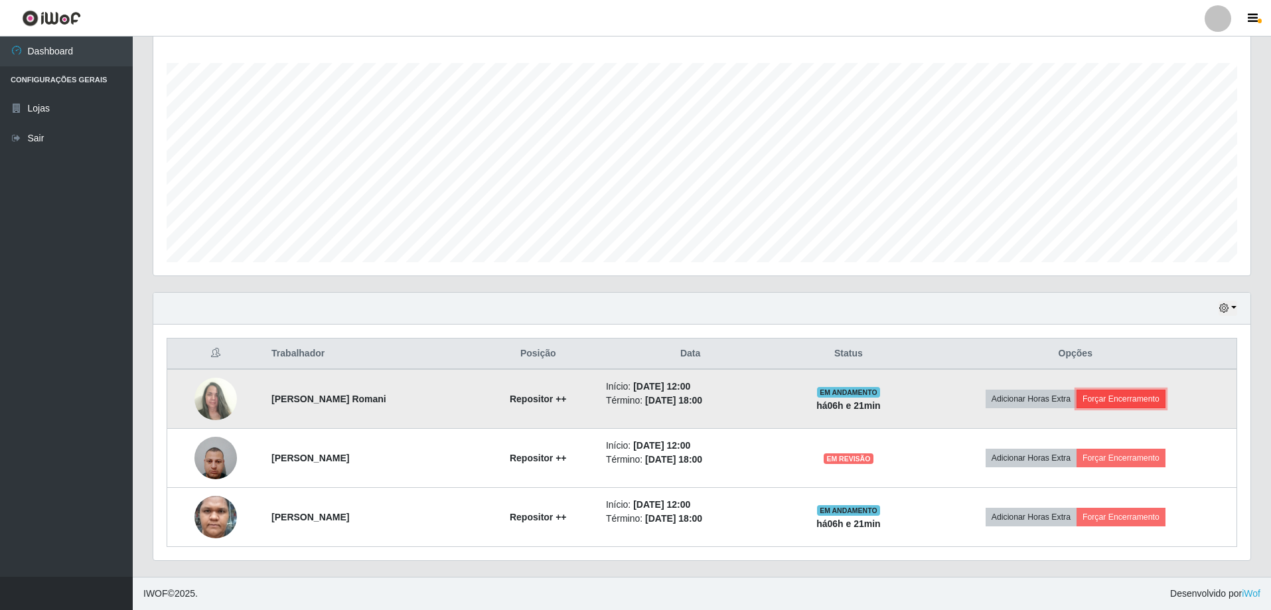
click at [1131, 397] on button "Forçar Encerramento" at bounding box center [1121, 399] width 89 height 19
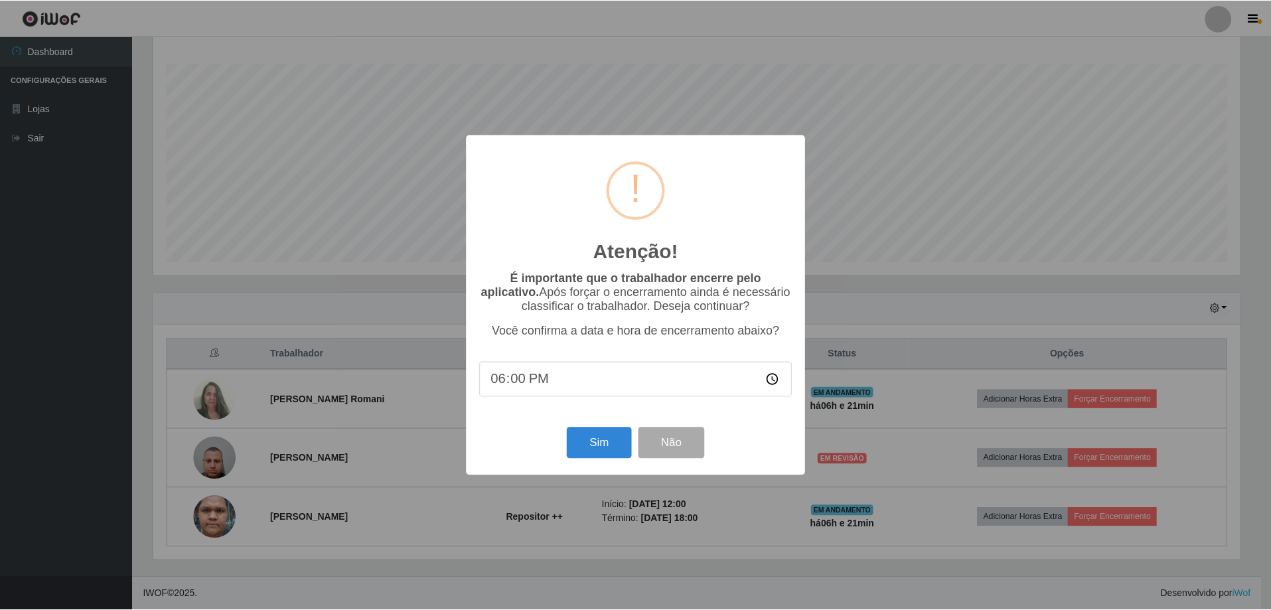
scroll to position [275, 1091]
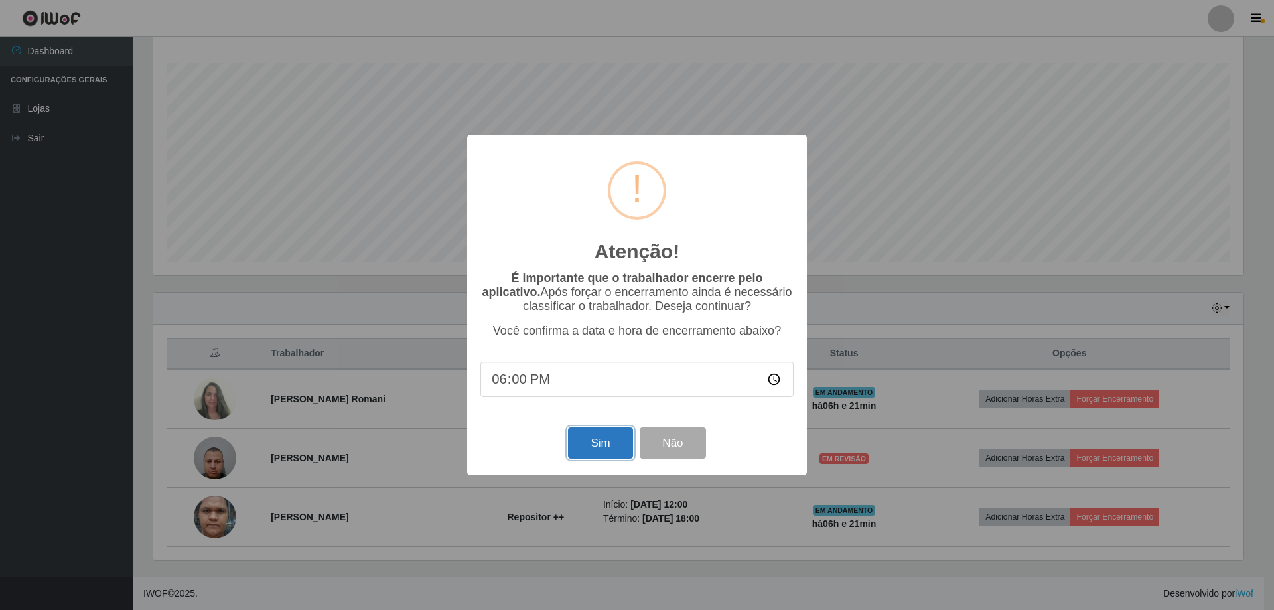
click at [575, 440] on button "Sim" at bounding box center [600, 442] width 64 height 31
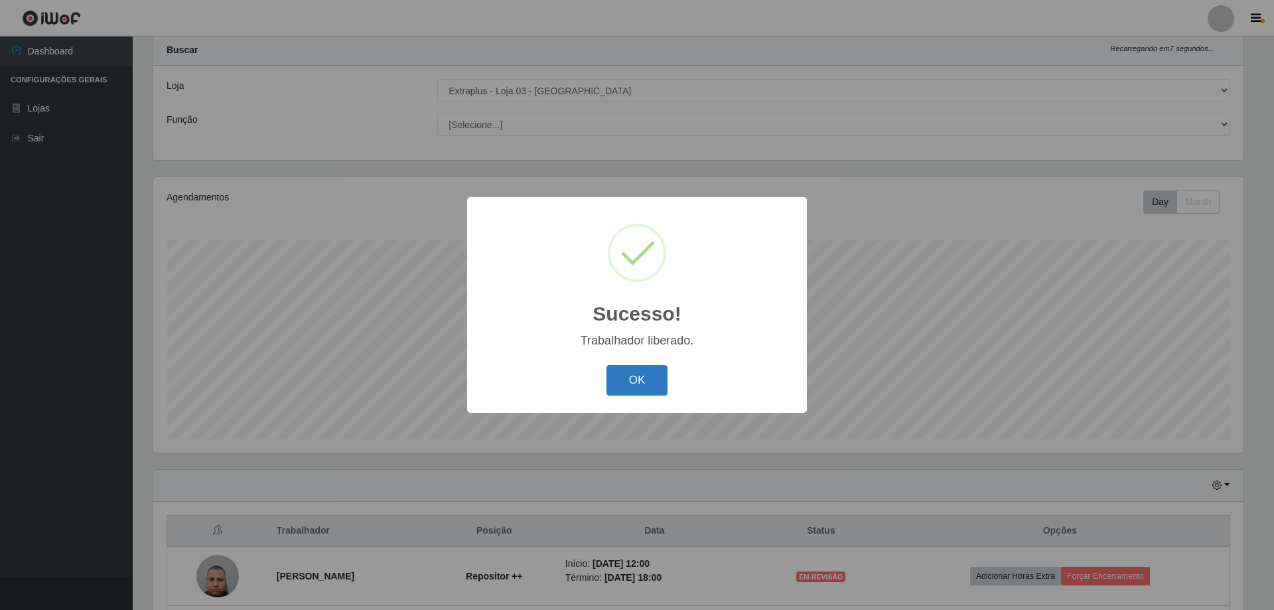
drag, startPoint x: 627, startPoint y: 387, endPoint x: 813, endPoint y: 418, distance: 188.5
click at [628, 386] on button "OK" at bounding box center [638, 380] width 62 height 31
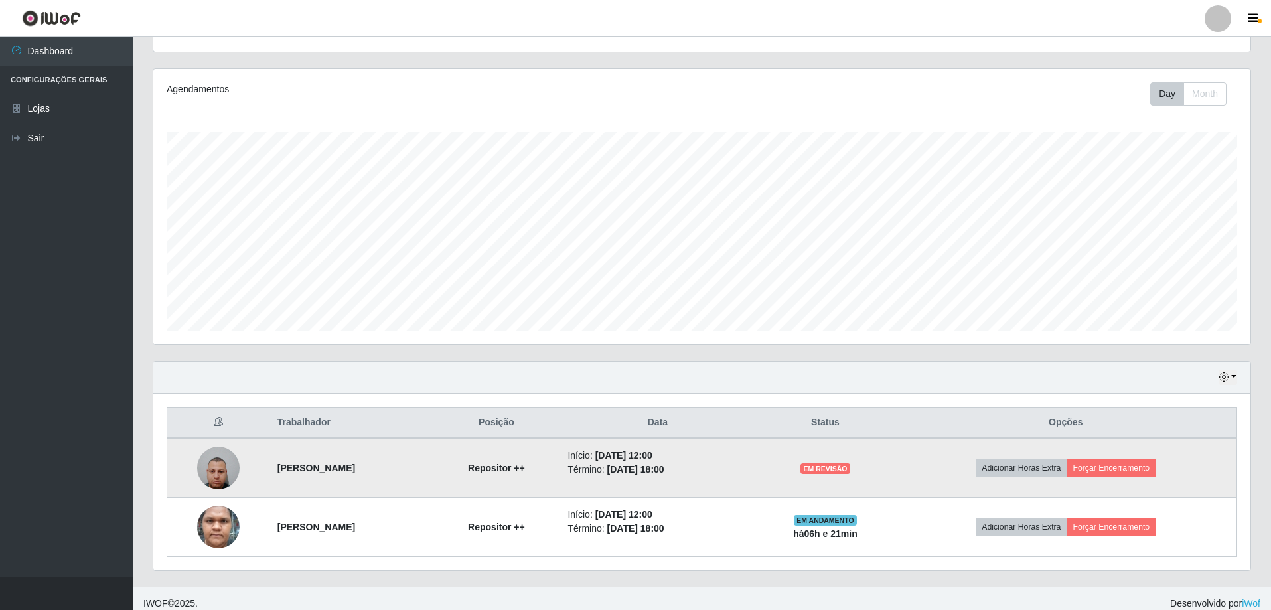
scroll to position [0, 0]
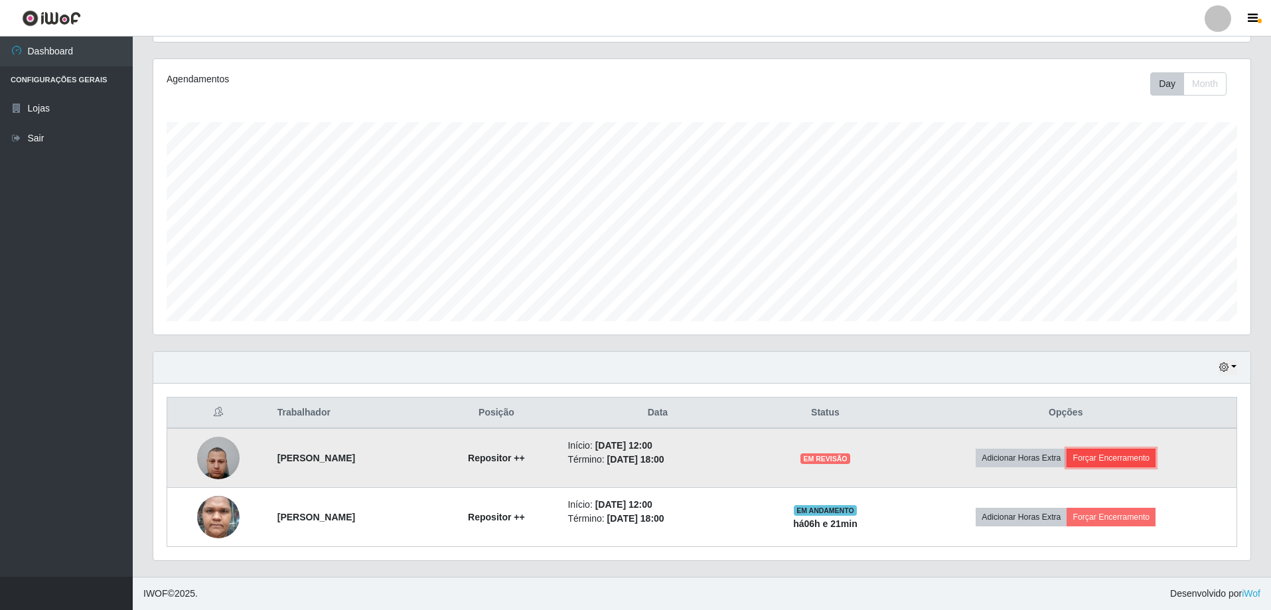
click at [1125, 459] on button "Forçar Encerramento" at bounding box center [1111, 458] width 89 height 19
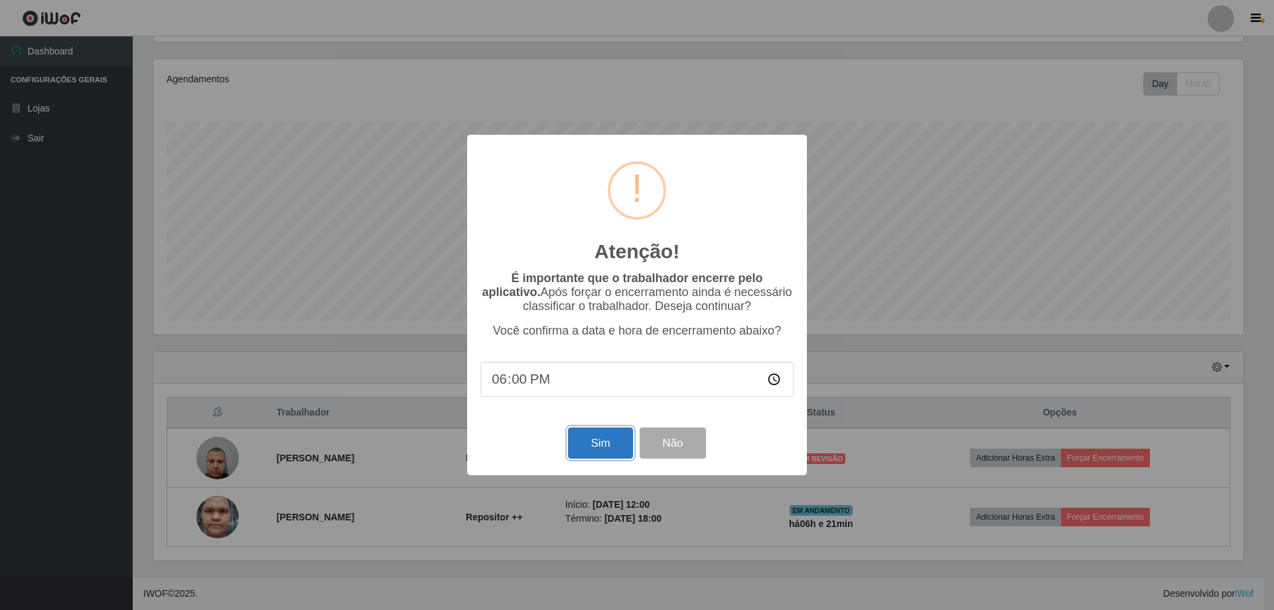
click at [595, 446] on button "Sim" at bounding box center [600, 442] width 64 height 31
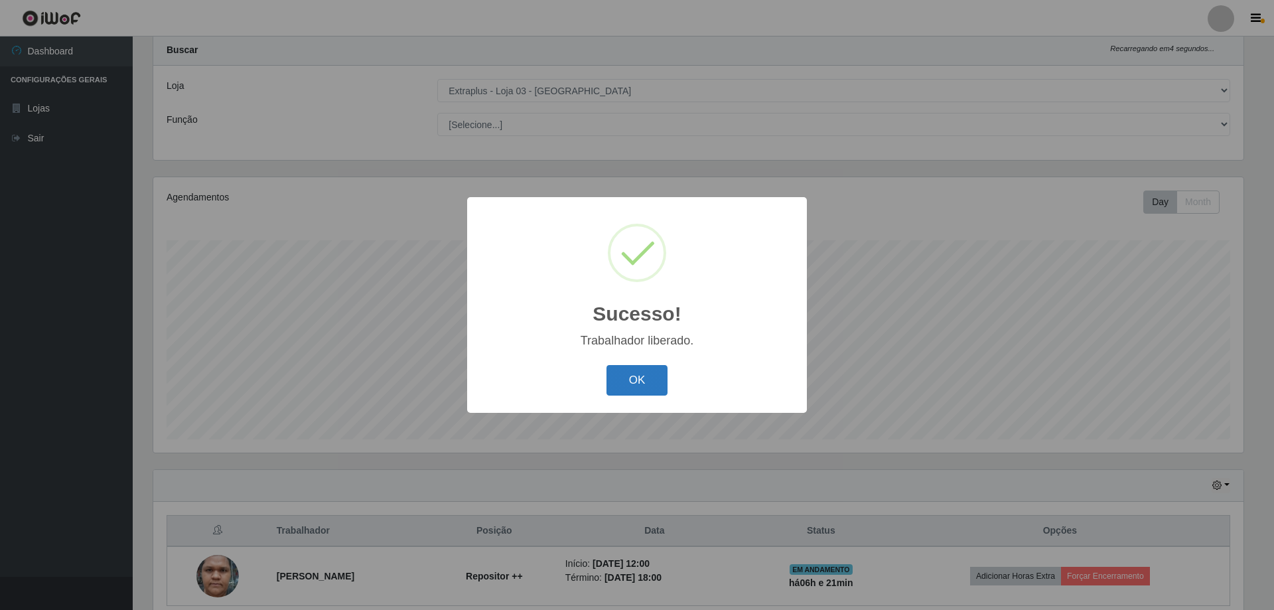
click at [644, 382] on button "OK" at bounding box center [638, 380] width 62 height 31
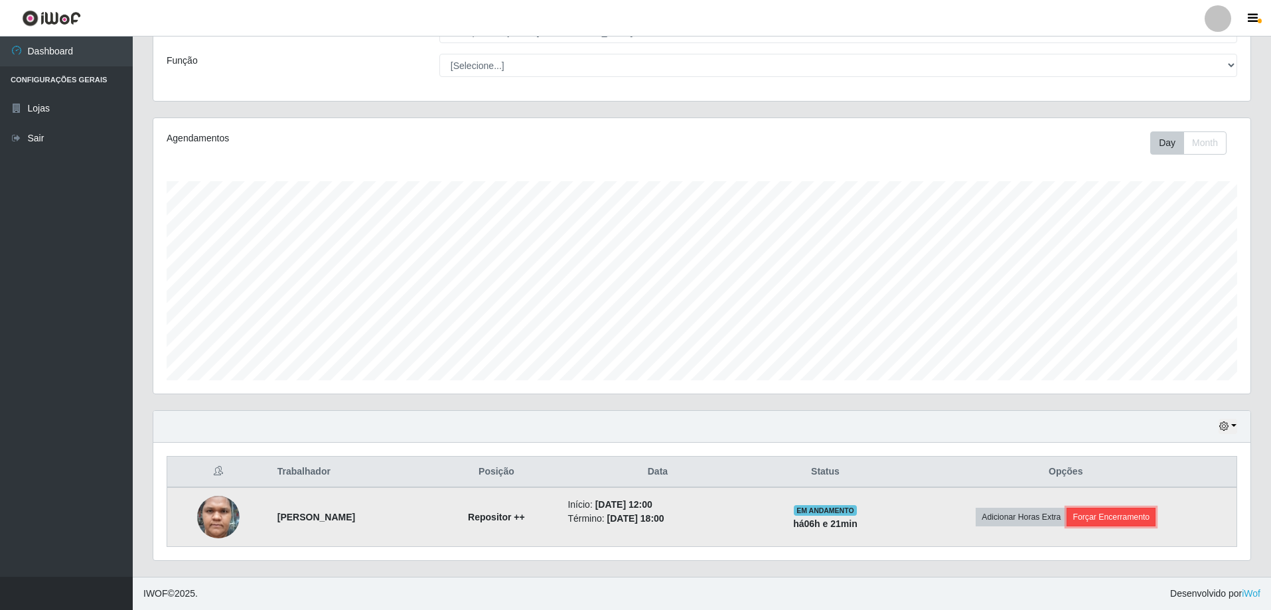
click at [1116, 518] on button "Forçar Encerramento" at bounding box center [1111, 517] width 89 height 19
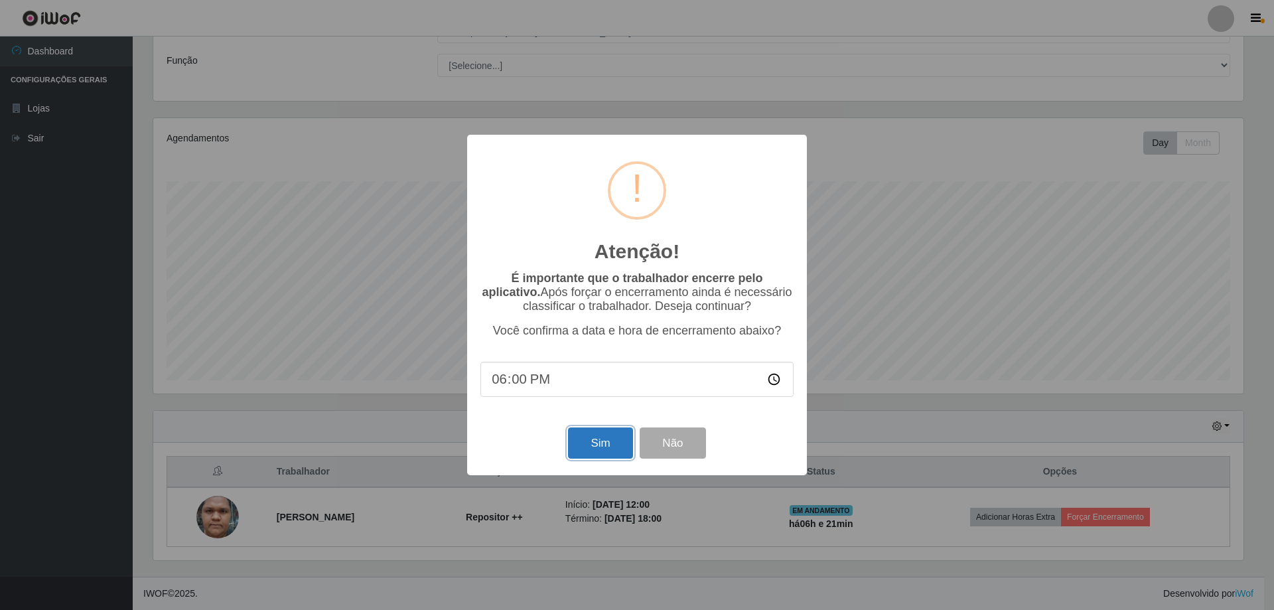
click at [597, 434] on button "Sim" at bounding box center [600, 442] width 64 height 31
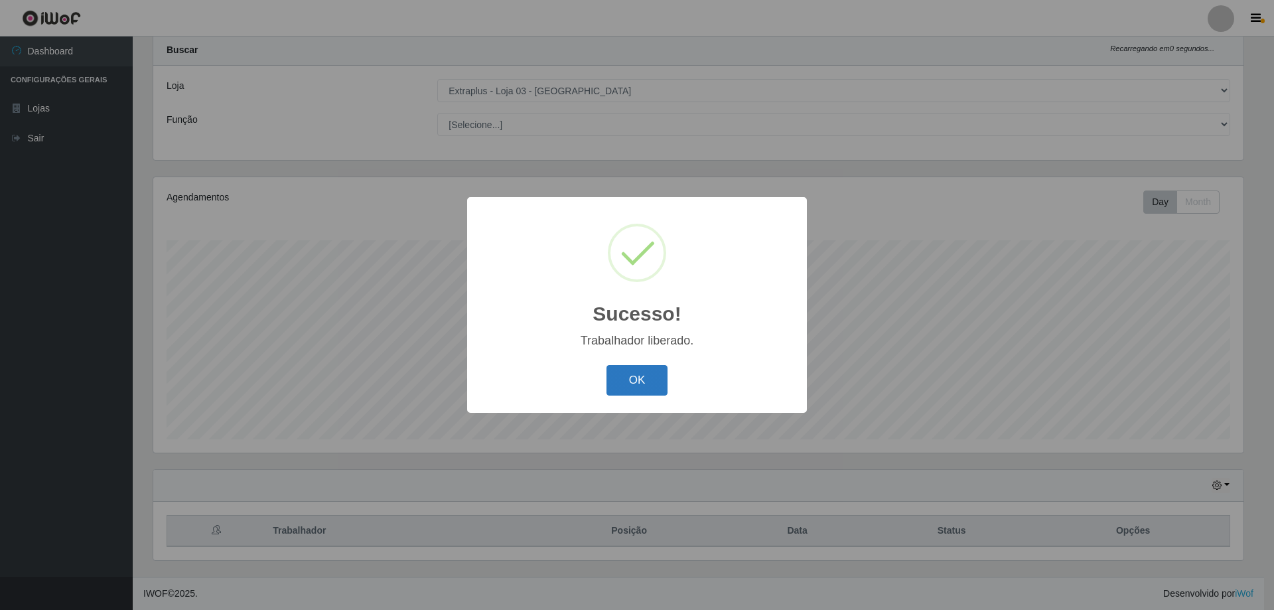
click at [639, 384] on button "OK" at bounding box center [638, 380] width 62 height 31
